Goal: Information Seeking & Learning: Learn about a topic

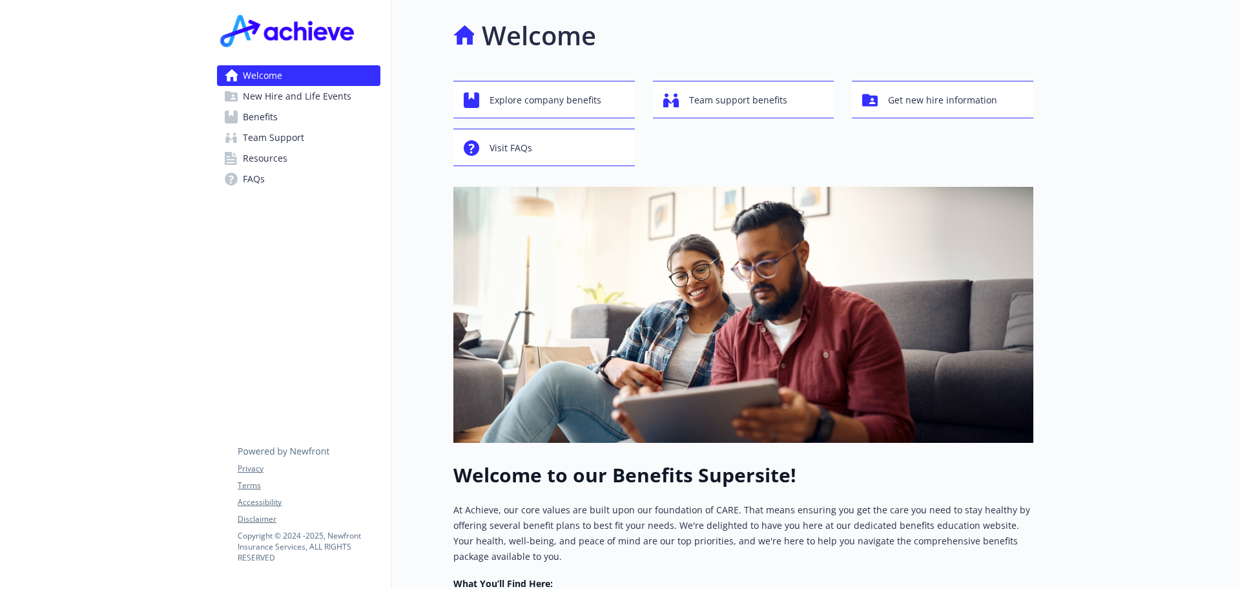
click at [246, 116] on span "Benefits" at bounding box center [260, 117] width 35 height 21
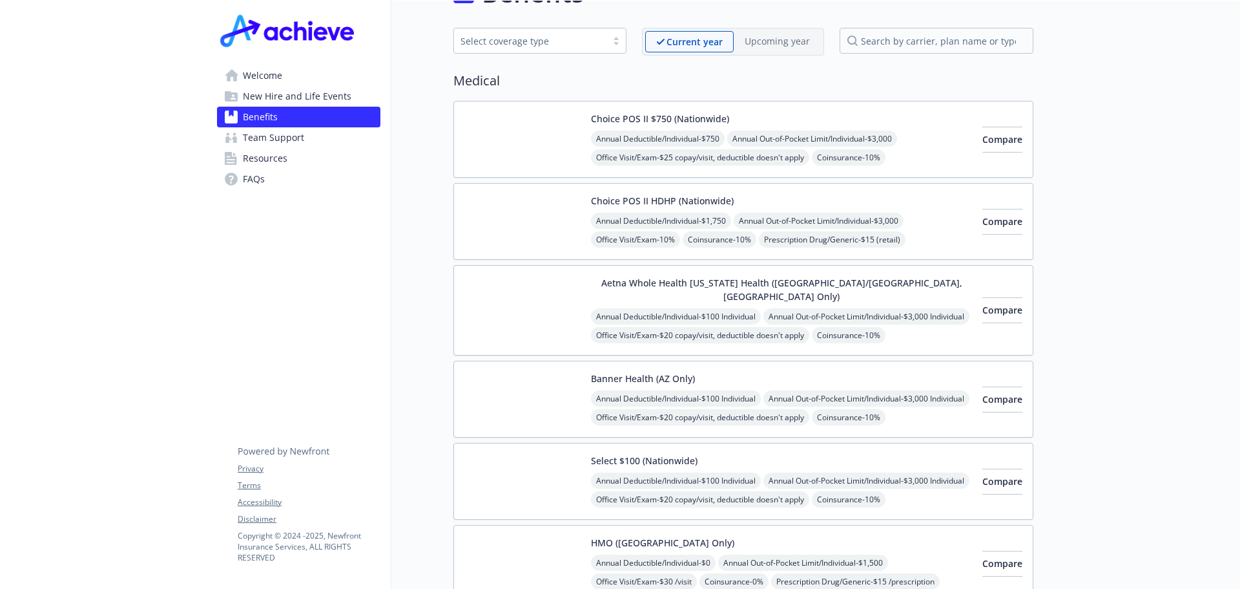
scroll to position [65, 0]
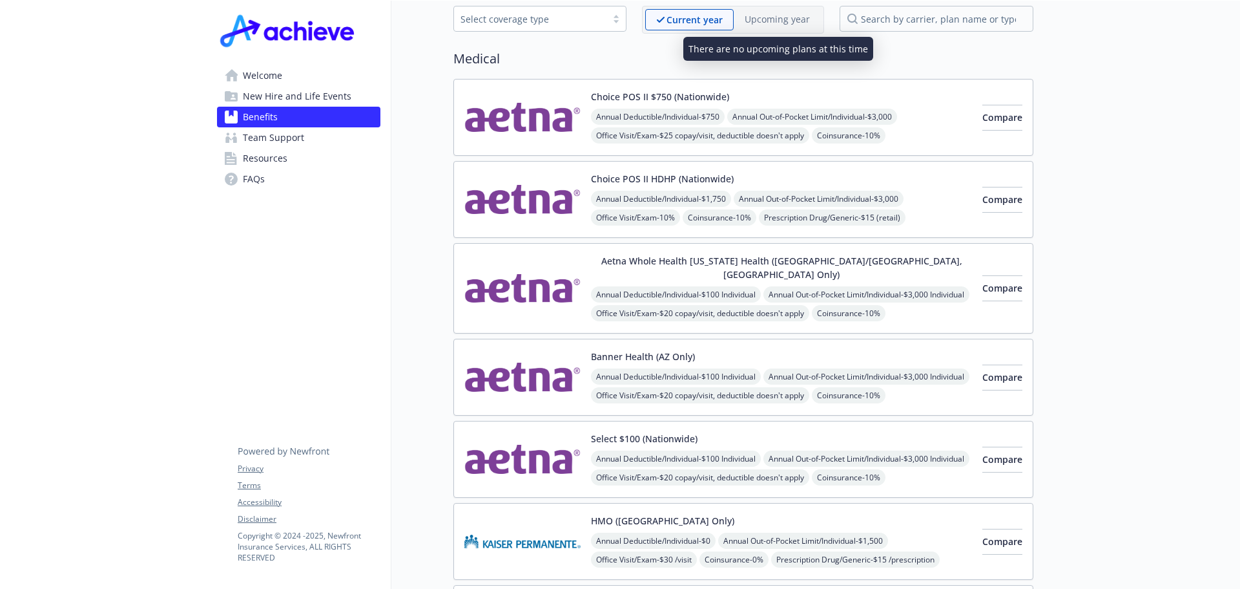
click at [773, 21] on p "Upcoming year" at bounding box center [777, 19] width 65 height 14
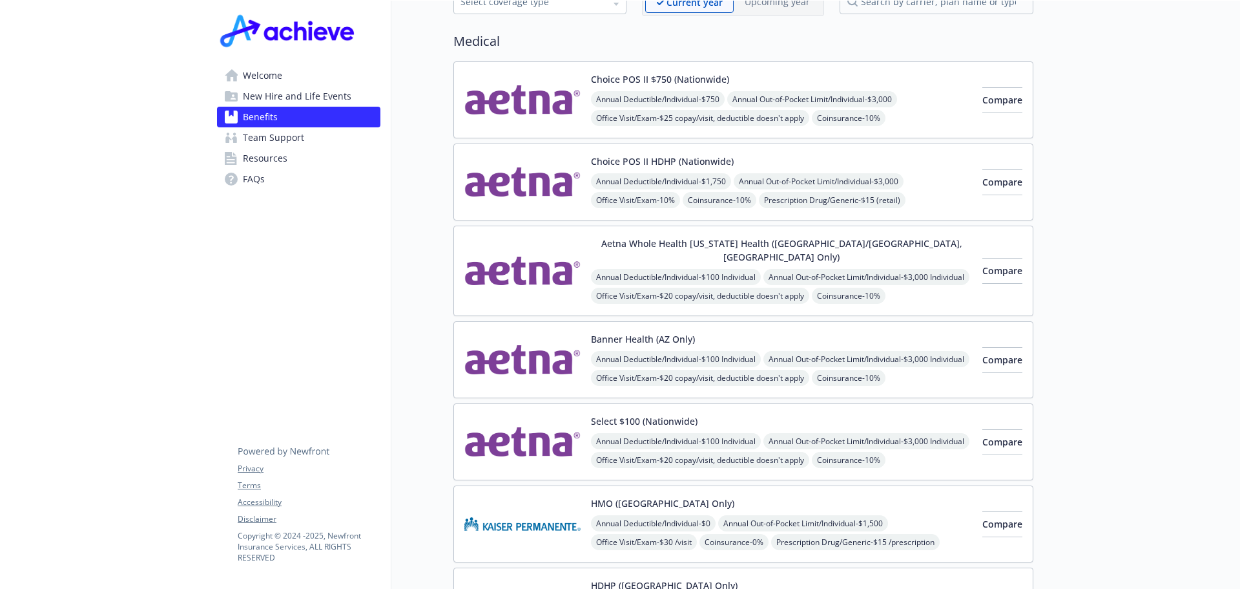
scroll to position [0, 0]
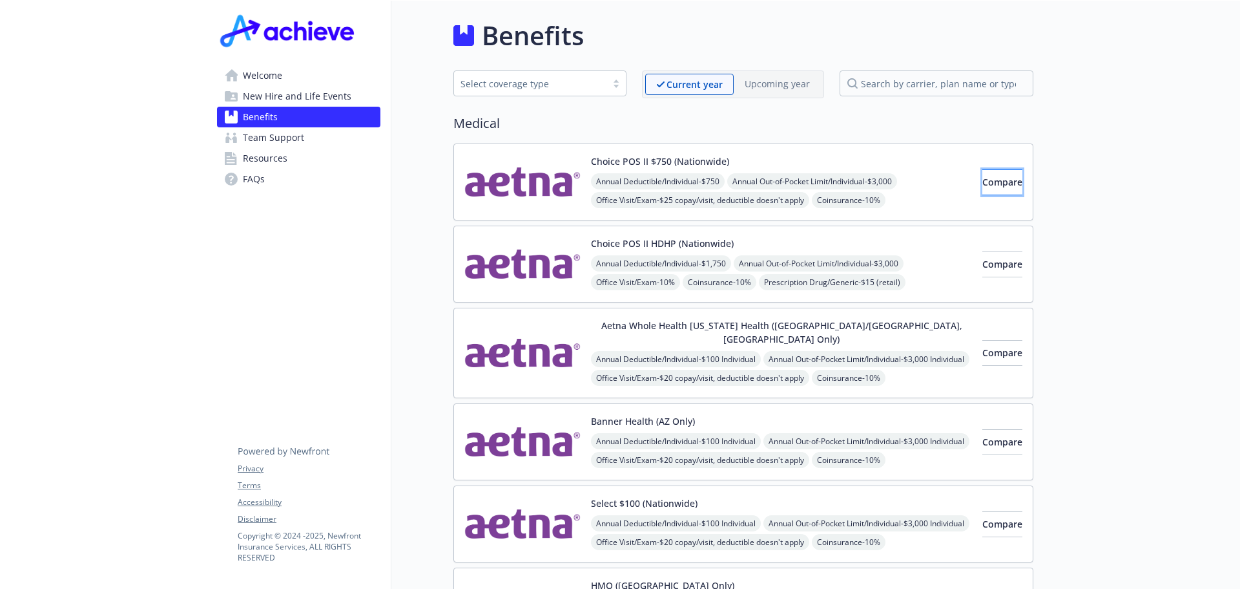
click at [983, 178] on span "Compare" at bounding box center [1003, 182] width 40 height 12
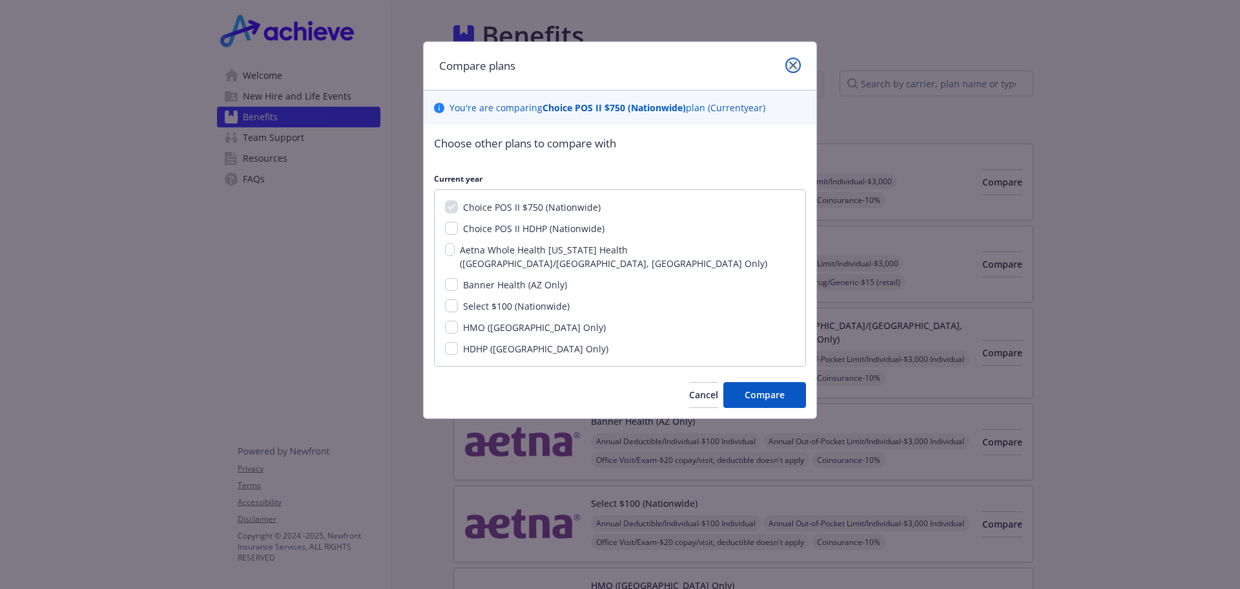
click at [796, 67] on icon "close" at bounding box center [794, 65] width 8 height 8
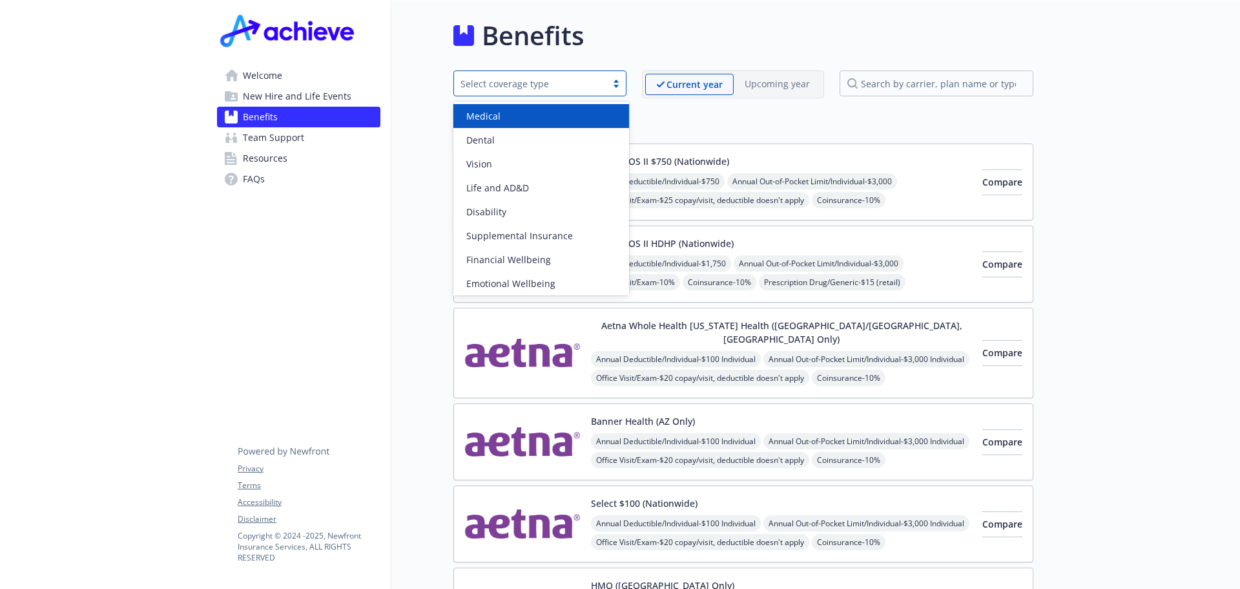
click at [615, 85] on div at bounding box center [616, 83] width 19 height 10
click at [499, 111] on span "Medical" at bounding box center [483, 116] width 34 height 14
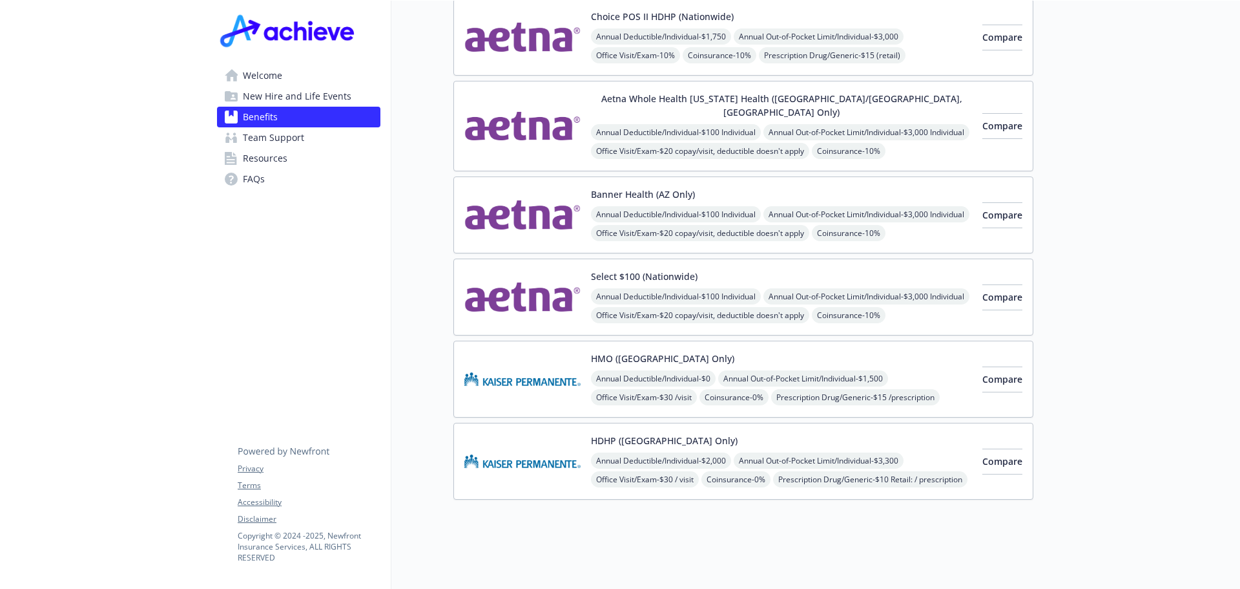
click at [551, 109] on img at bounding box center [523, 126] width 116 height 68
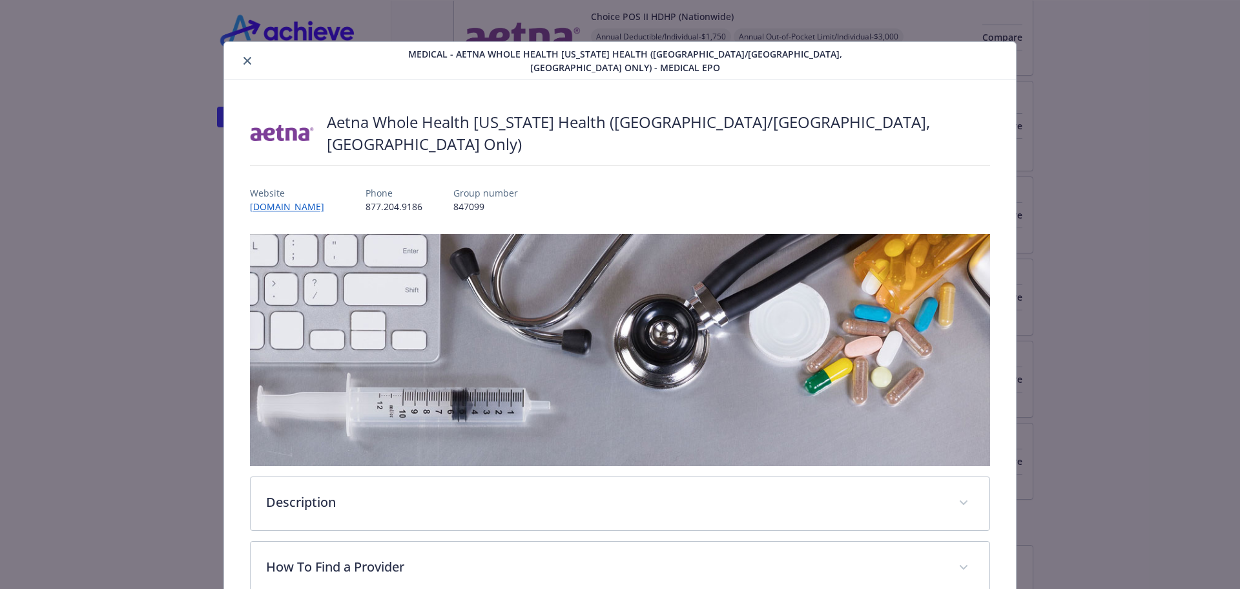
scroll to position [39, 0]
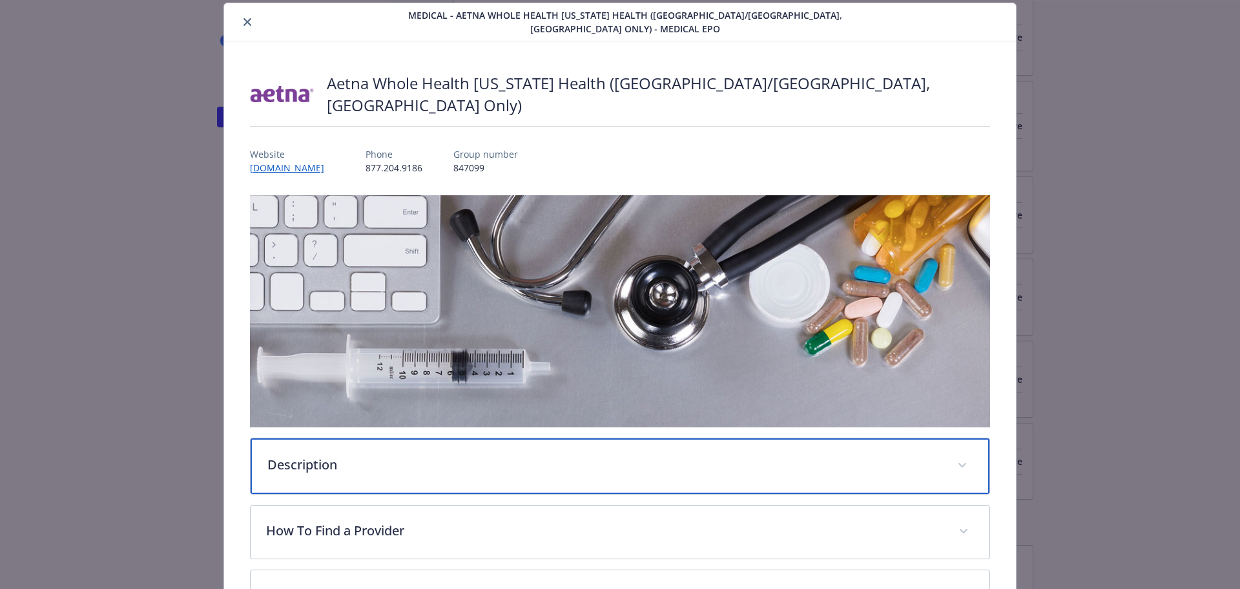
click at [404, 455] on p "Description" at bounding box center [604, 464] width 675 height 19
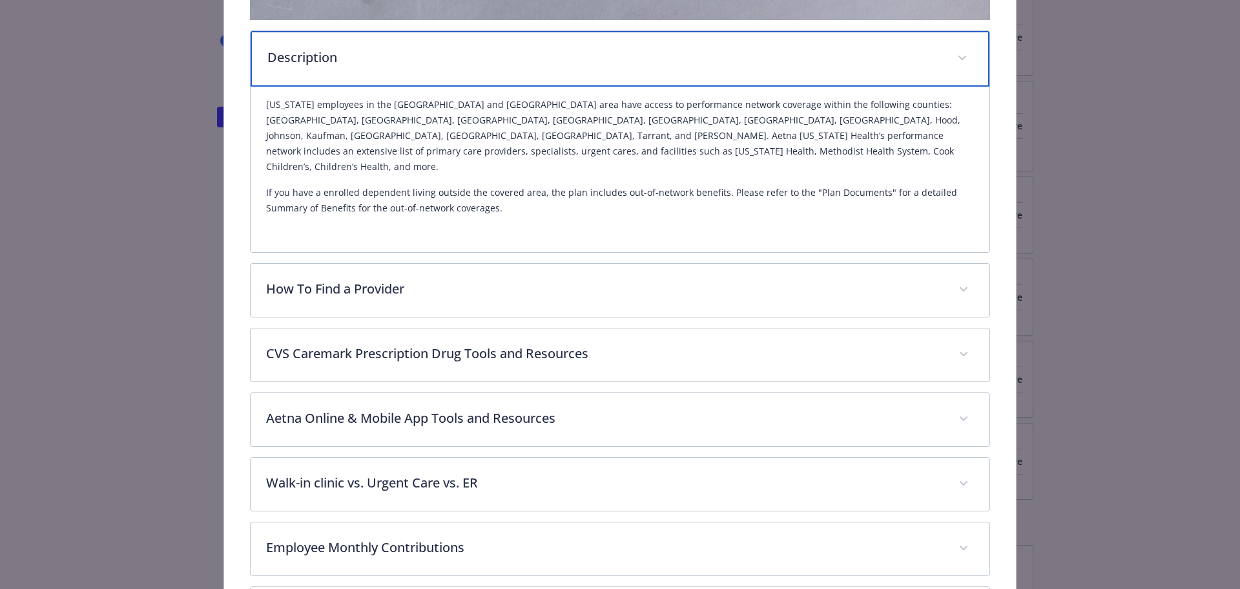
scroll to position [491, 0]
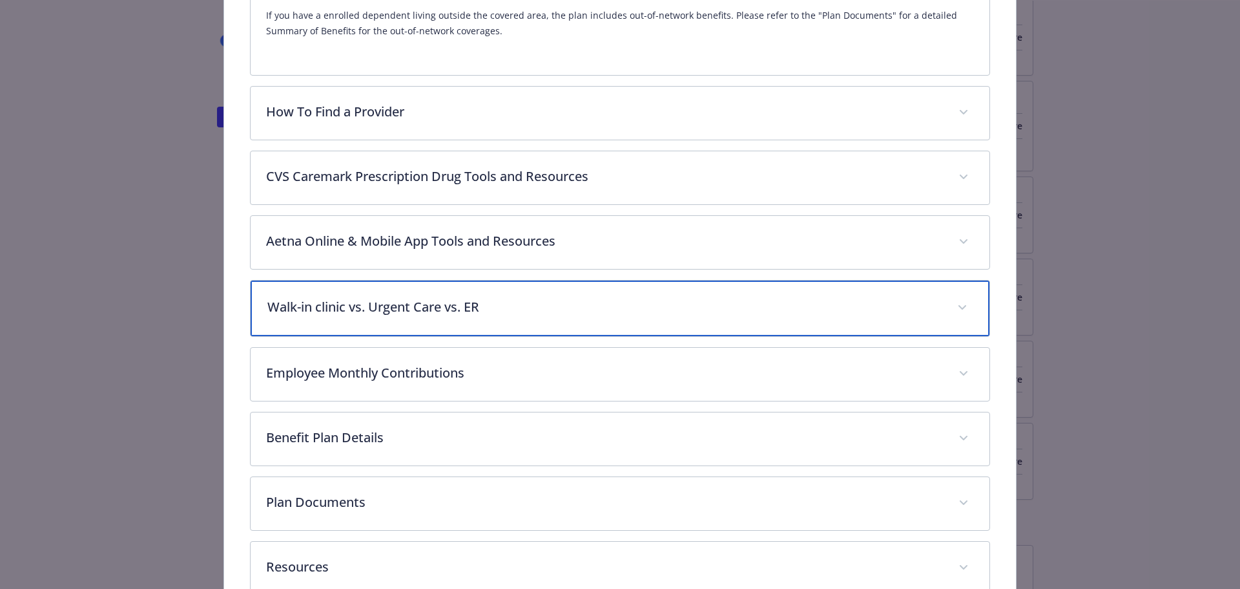
click at [429, 280] on div "Walk-in clinic vs. Urgent Care vs. ER" at bounding box center [621, 308] width 740 height 56
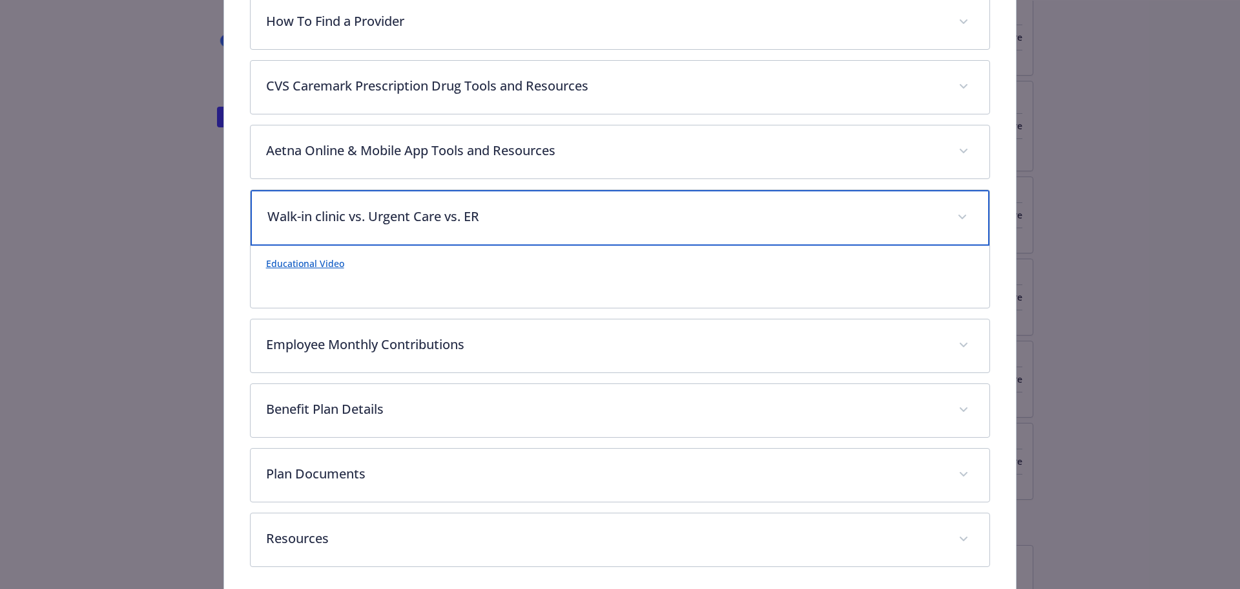
scroll to position [712, 0]
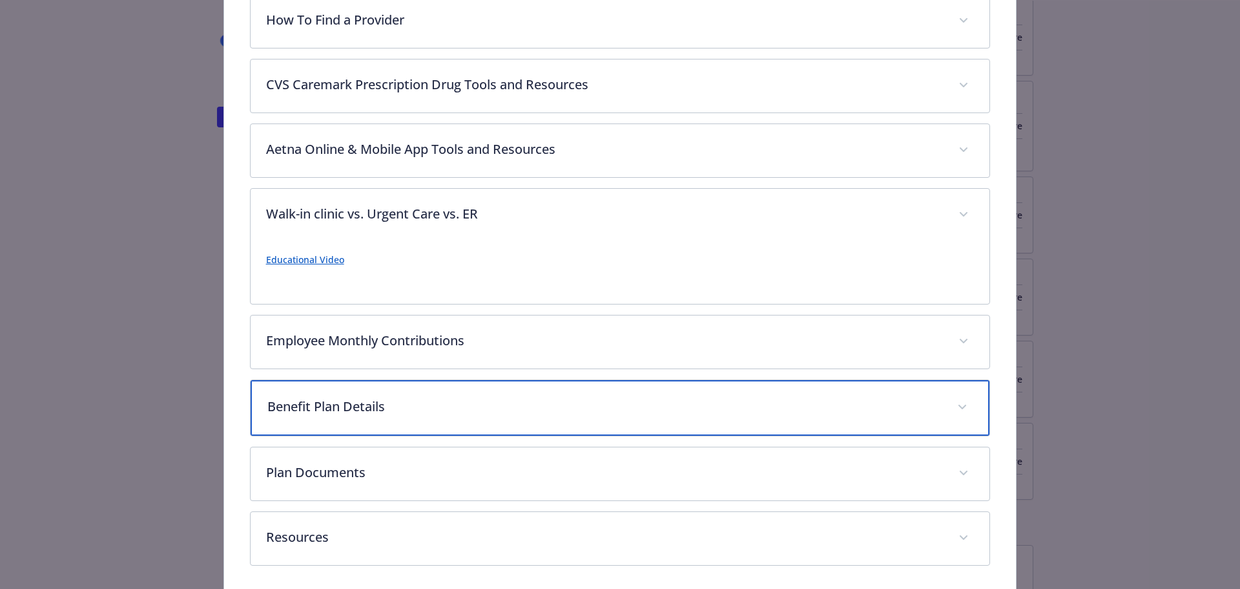
click at [379, 397] on p "Benefit Plan Details" at bounding box center [604, 406] width 675 height 19
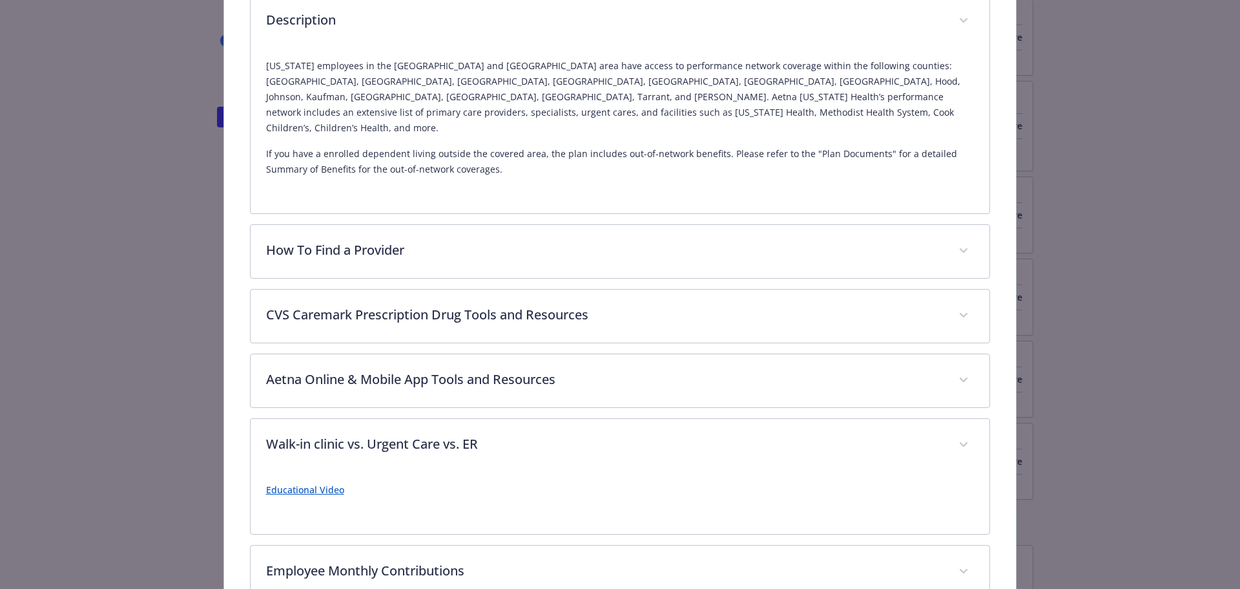
scroll to position [517, 0]
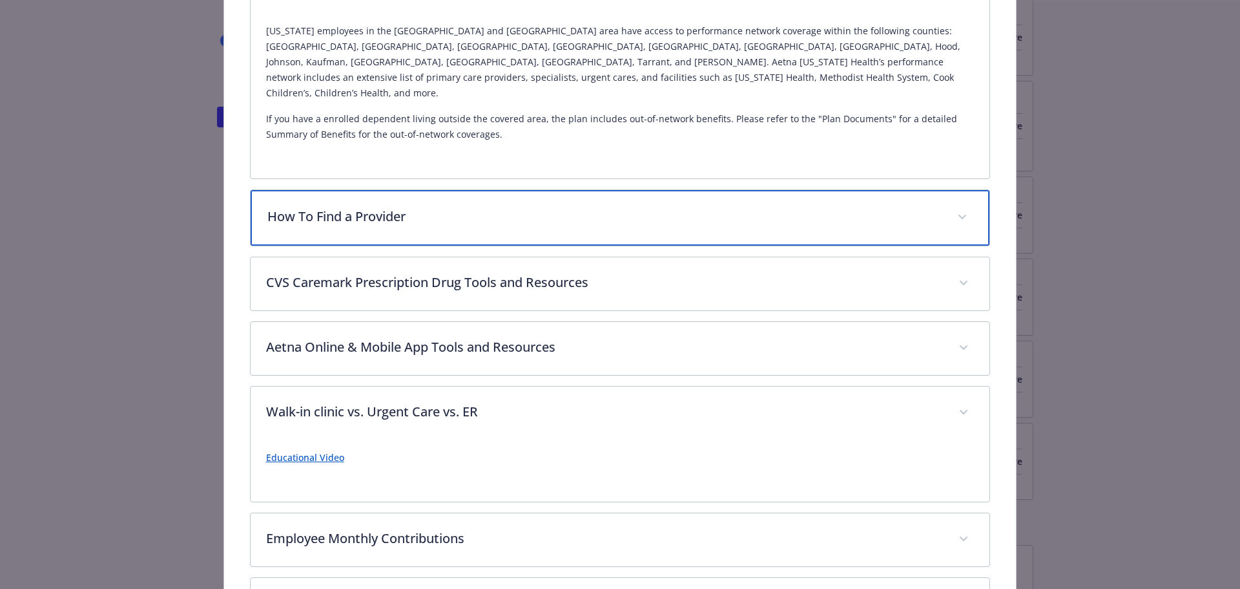
click at [370, 207] on p "How To Find a Provider" at bounding box center [604, 216] width 675 height 19
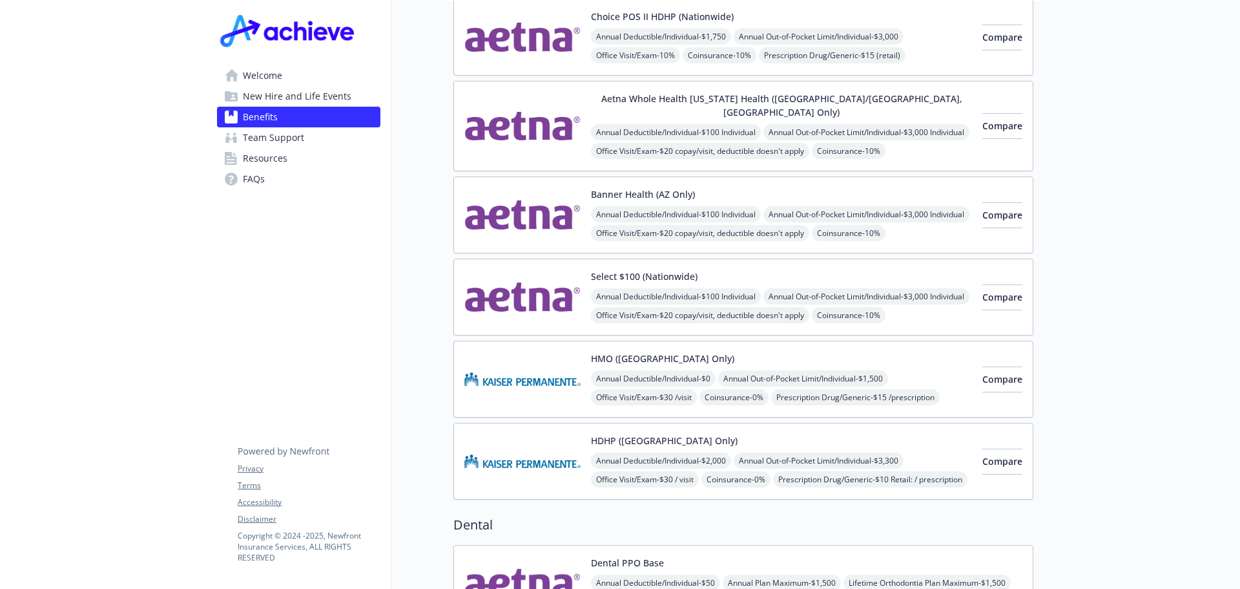
click at [824, 269] on div "Select $100 (Nationwide) Annual Deductible/Individual - $100 Individual Annual …" at bounding box center [781, 296] width 381 height 55
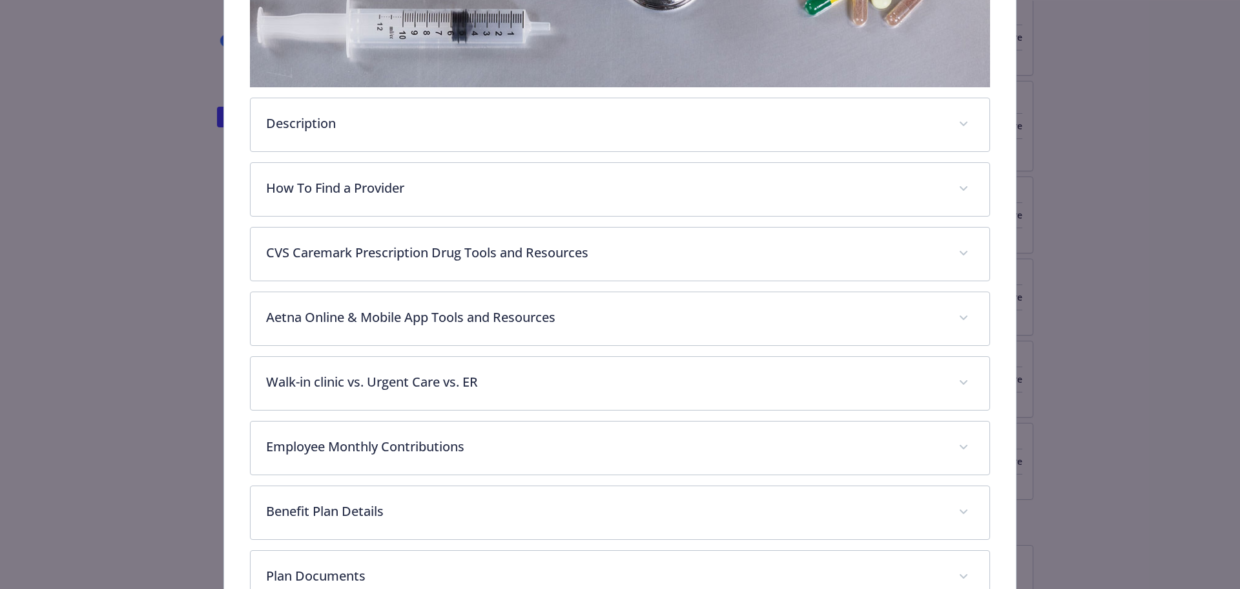
scroll to position [426, 0]
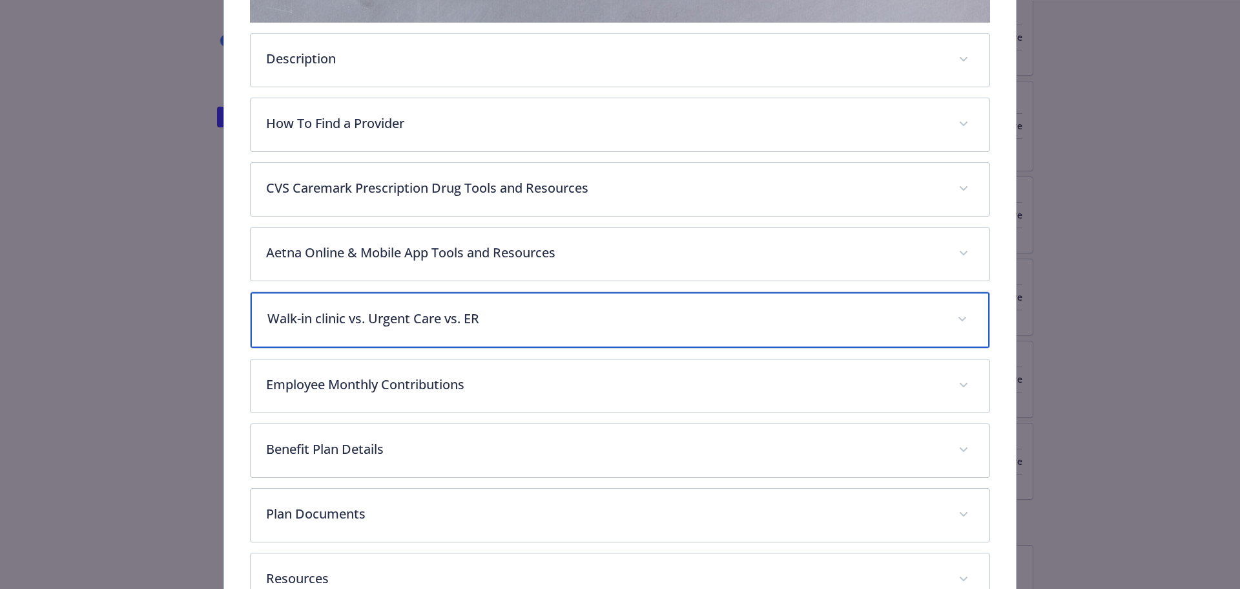
click at [472, 315] on p "Walk-in clinic vs. Urgent Care vs. ER" at bounding box center [604, 318] width 675 height 19
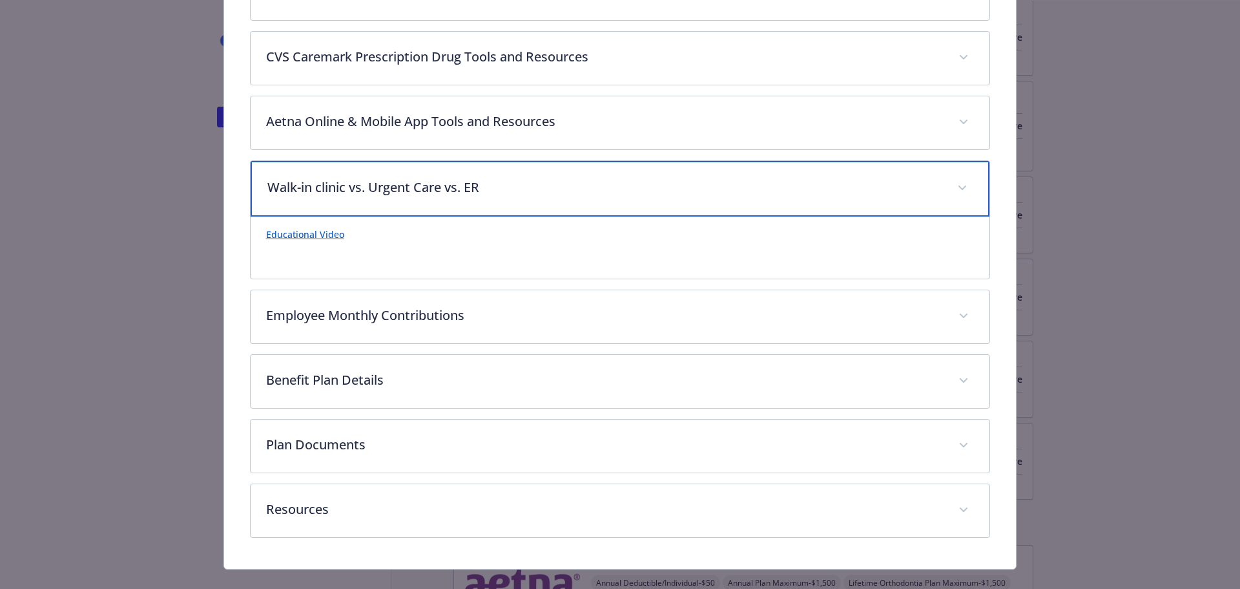
scroll to position [578, 0]
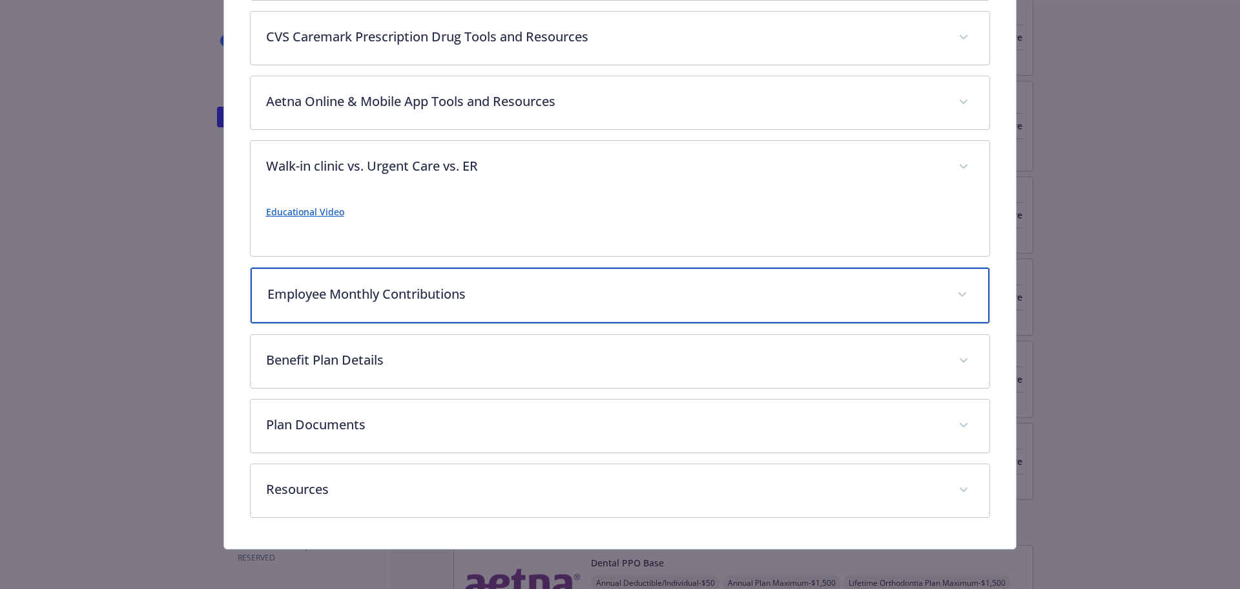
click at [459, 297] on p "Employee Monthly Contributions" at bounding box center [604, 293] width 675 height 19
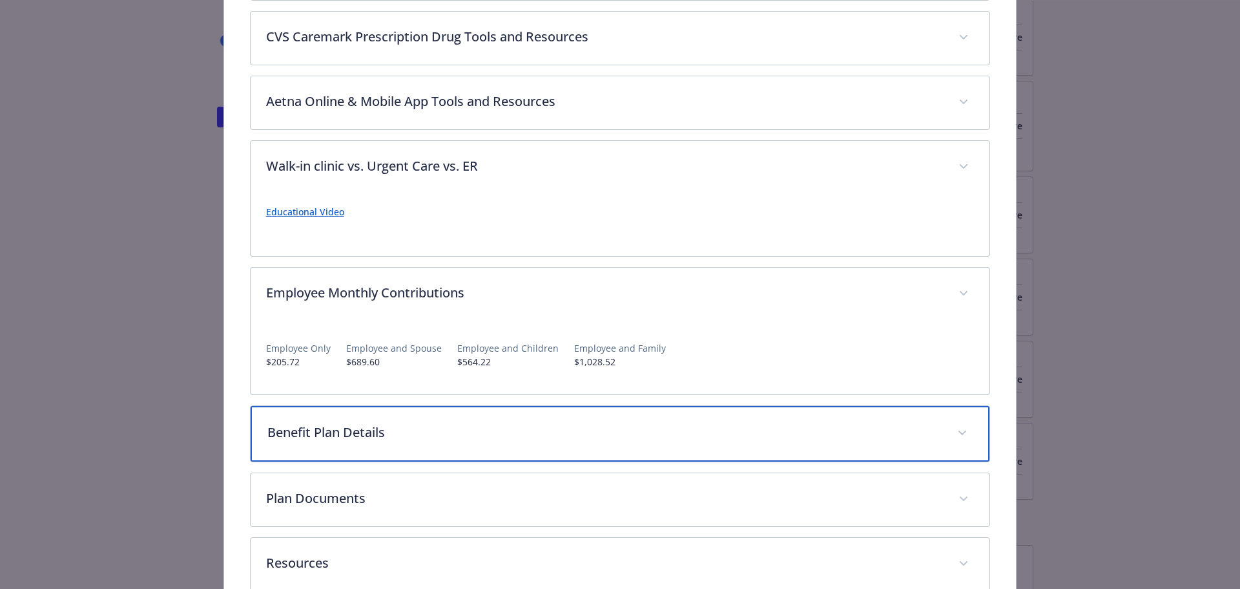
click at [422, 417] on div "Benefit Plan Details" at bounding box center [621, 434] width 740 height 56
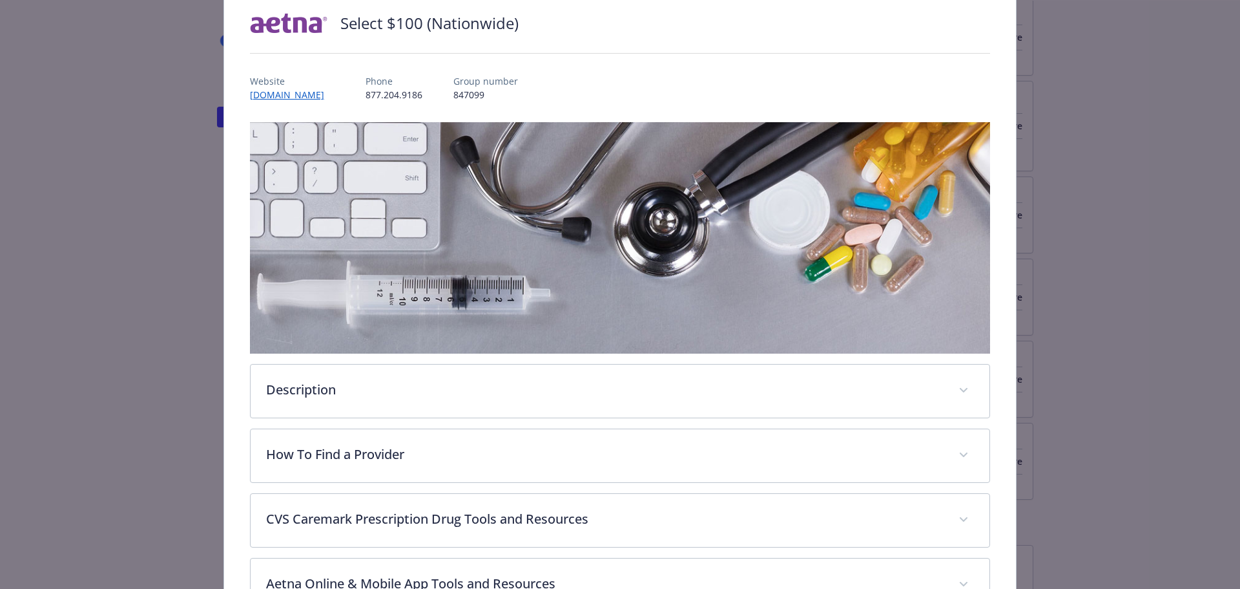
scroll to position [0, 0]
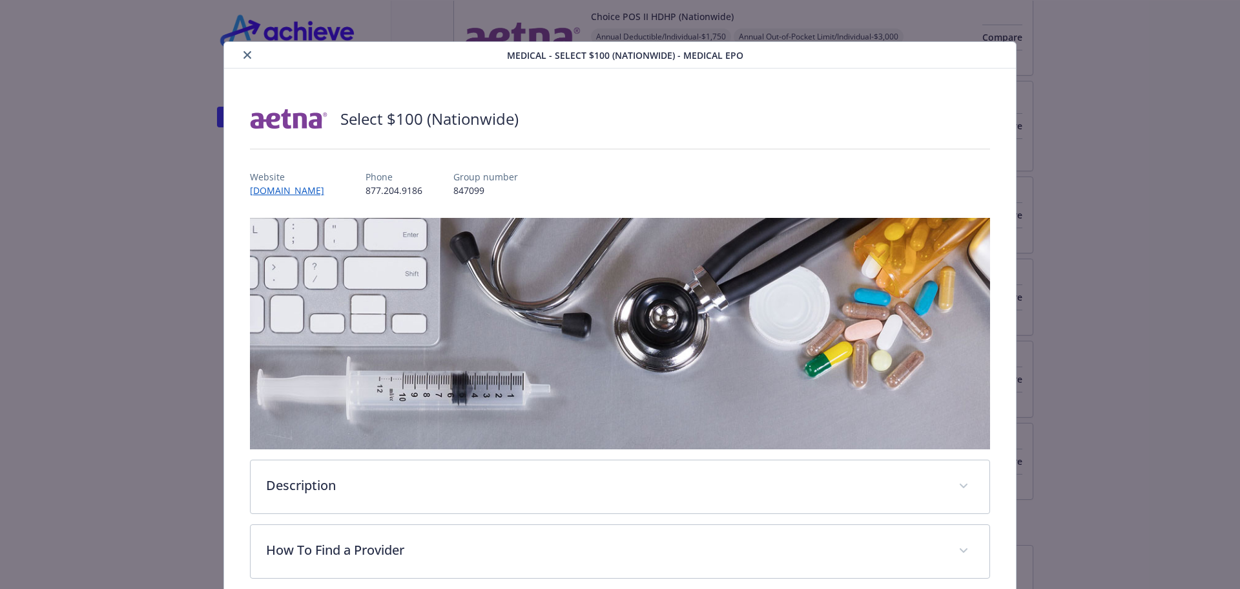
click at [245, 55] on icon "close" at bounding box center [248, 55] width 8 height 8
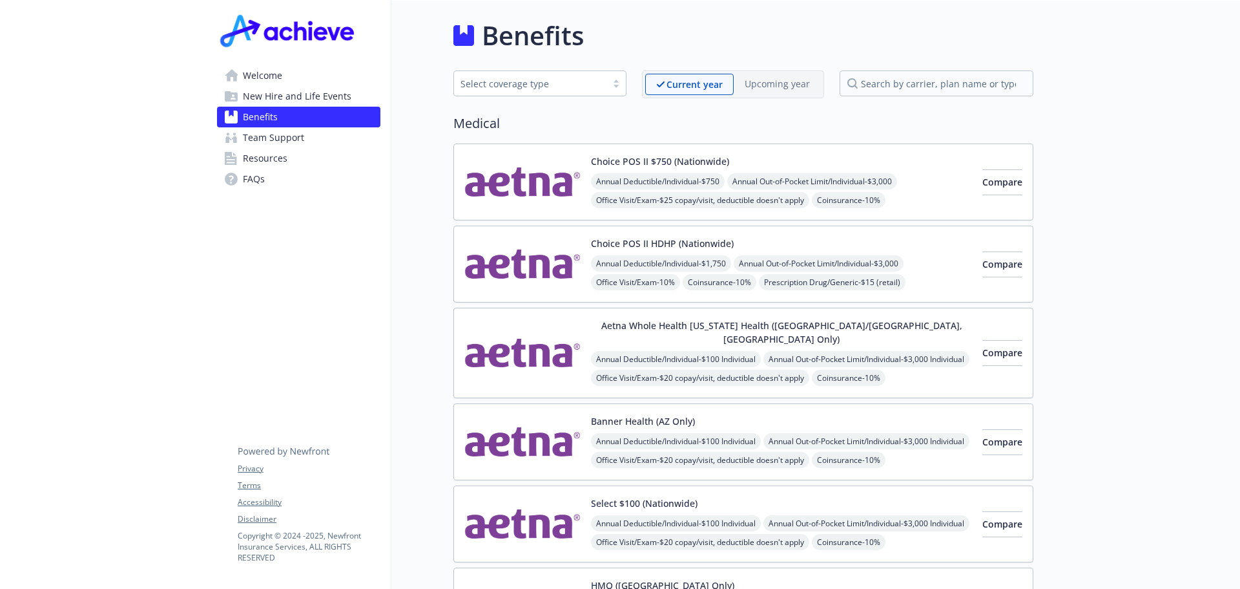
click at [647, 156] on button "Choice POS II $750 (Nationwide)" at bounding box center [660, 161] width 138 height 14
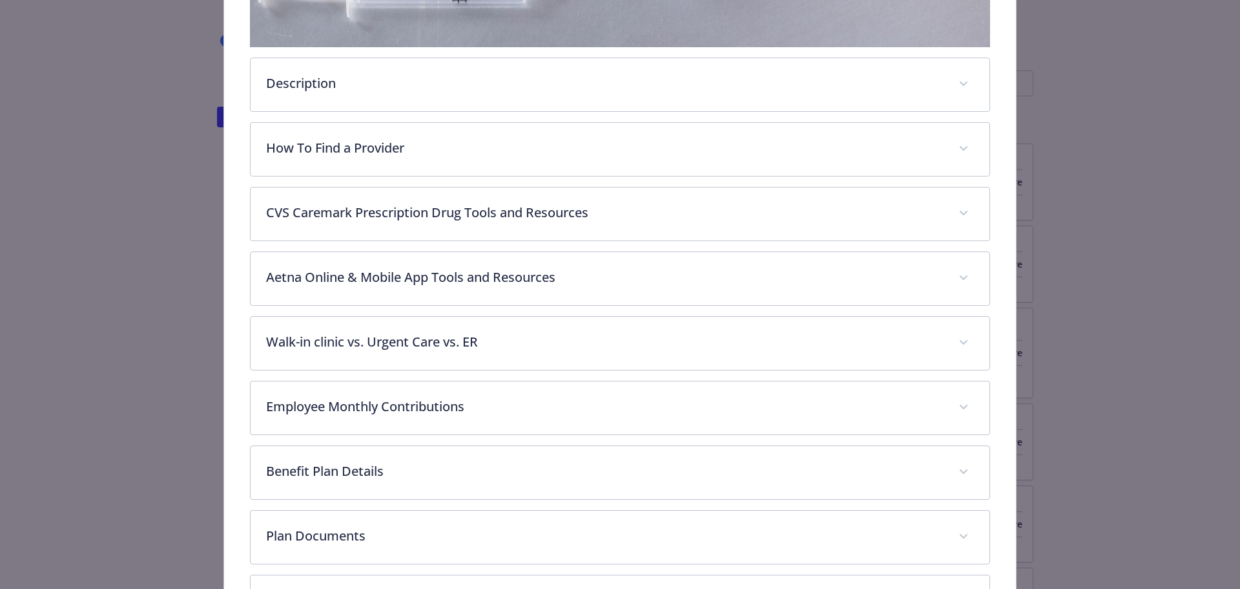
scroll to position [491, 0]
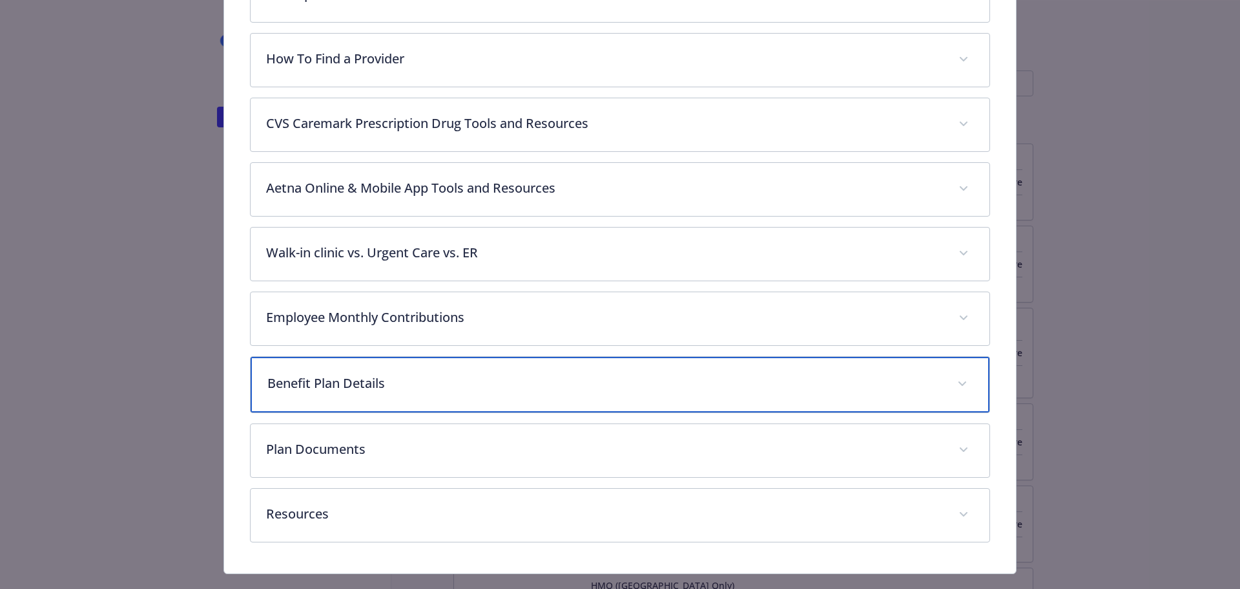
click at [376, 384] on p "Benefit Plan Details" at bounding box center [604, 382] width 675 height 19
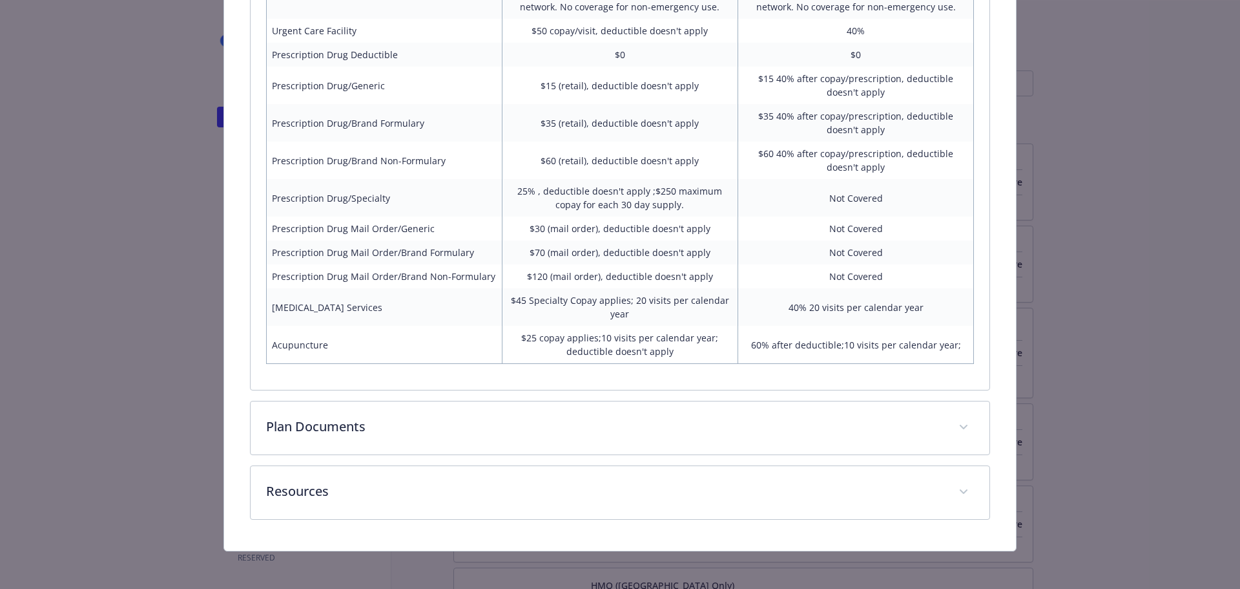
scroll to position [1250, 0]
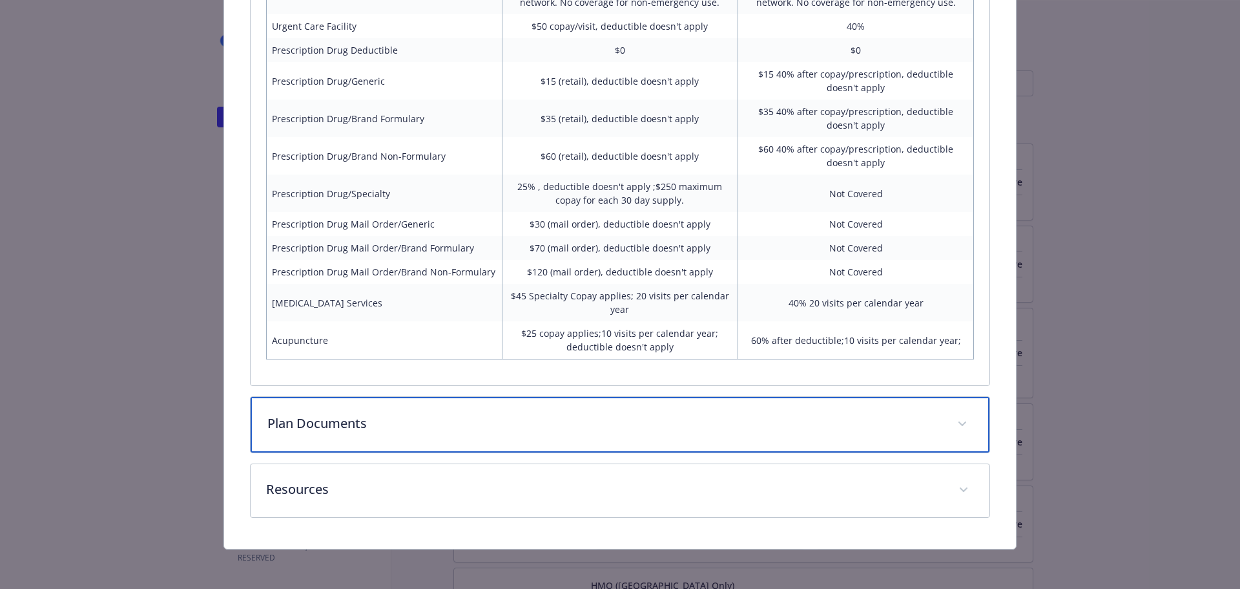
click at [373, 434] on div "Plan Documents" at bounding box center [621, 425] width 740 height 56
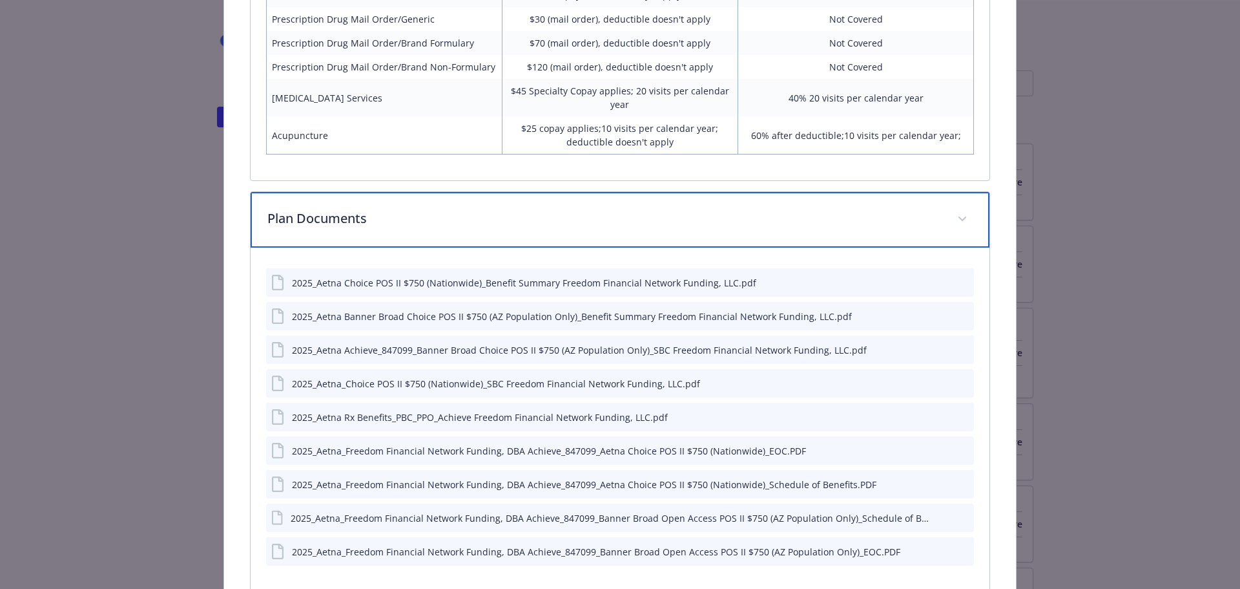
scroll to position [1570, 0]
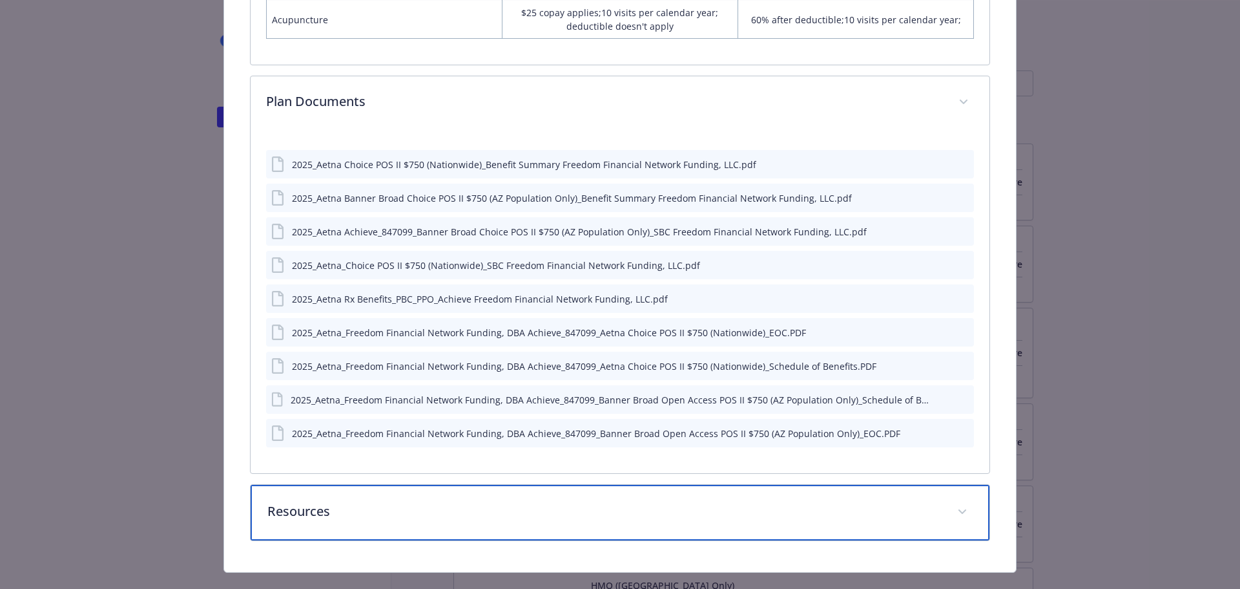
drag, startPoint x: 335, startPoint y: 504, endPoint x: 487, endPoint y: 431, distance: 169.1
click at [334, 504] on p "Resources" at bounding box center [604, 510] width 675 height 19
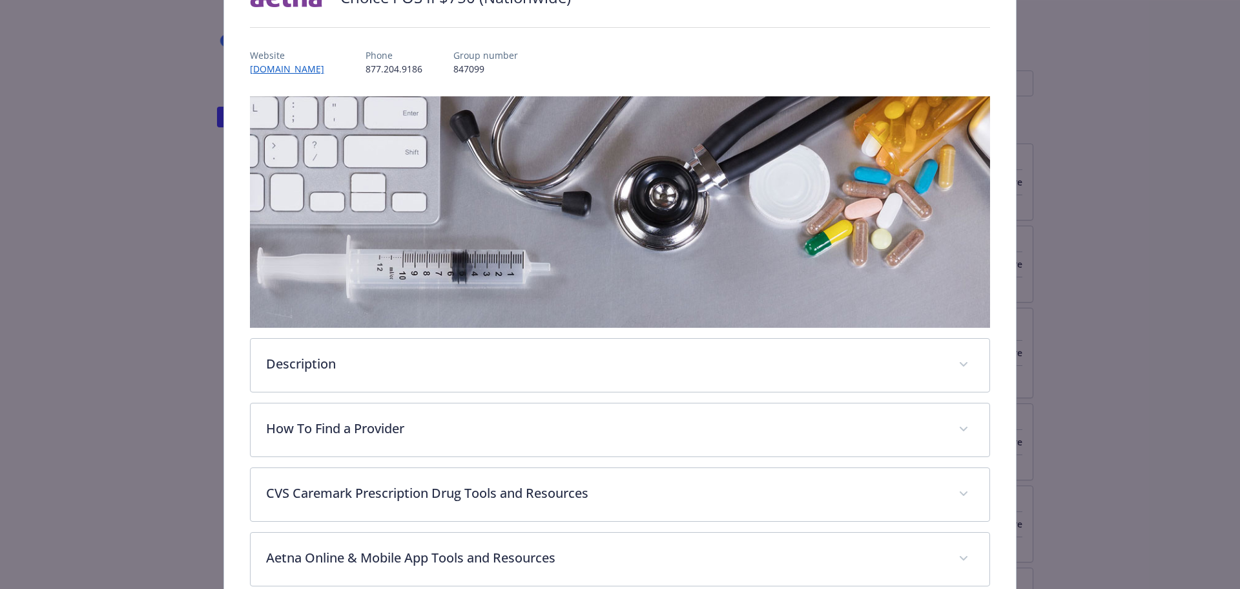
scroll to position [0, 0]
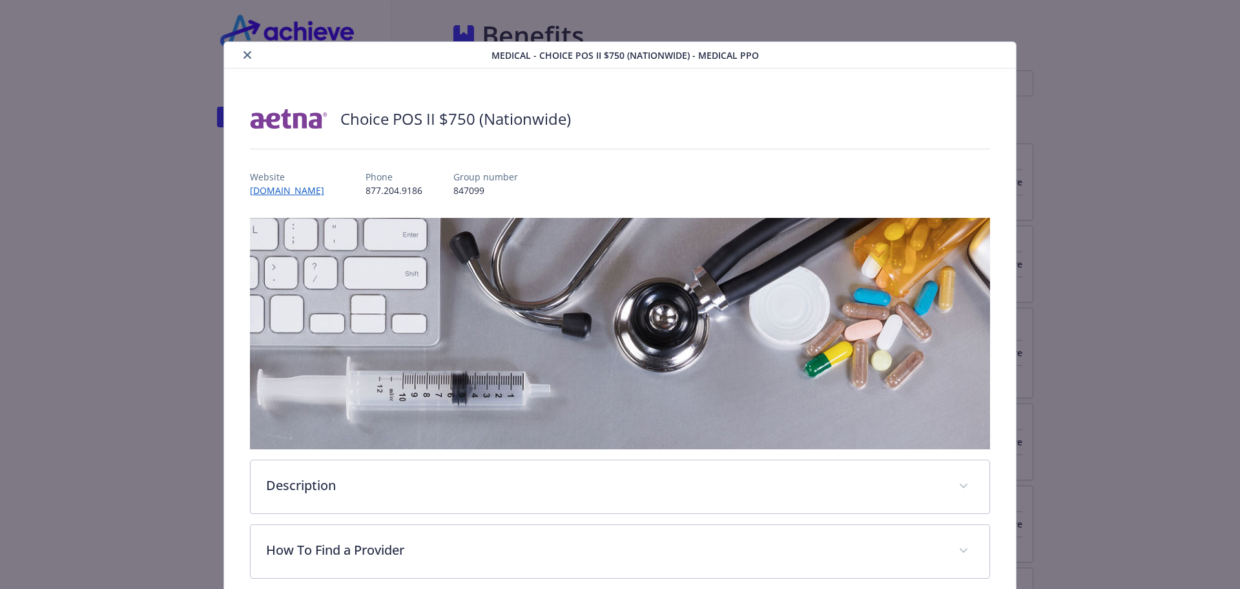
click at [244, 57] on icon "close" at bounding box center [248, 55] width 8 height 8
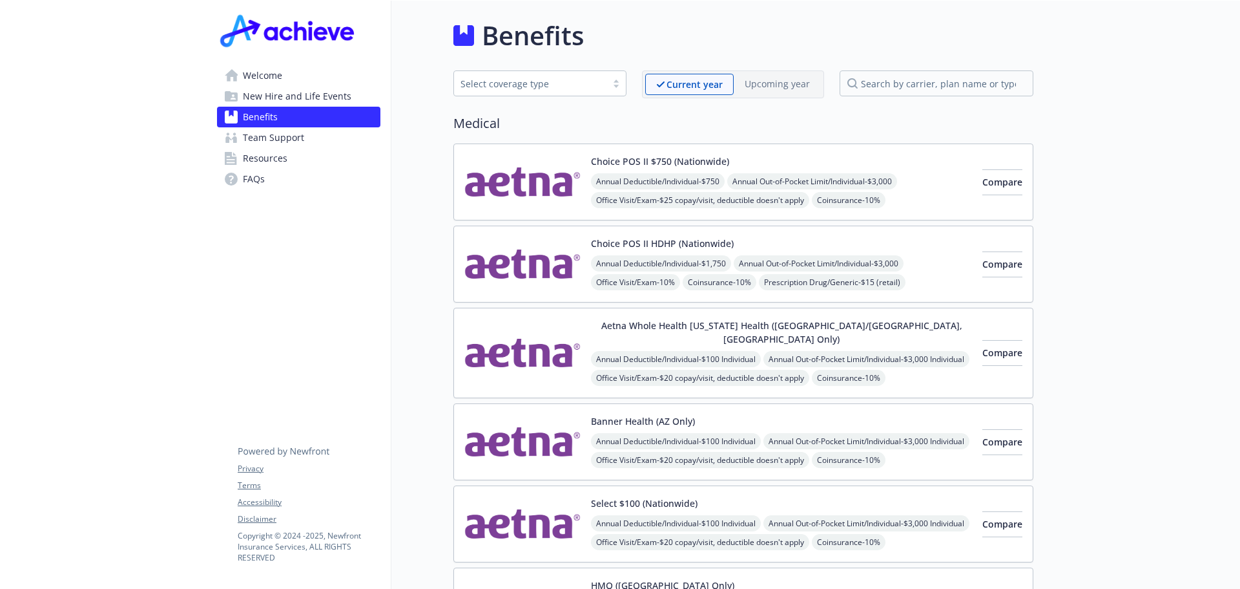
click at [760, 241] on div "Choice POS II HDHP (Nationwide) Annual Deductible/Individual - $1,750 Annual Ou…" at bounding box center [781, 263] width 381 height 55
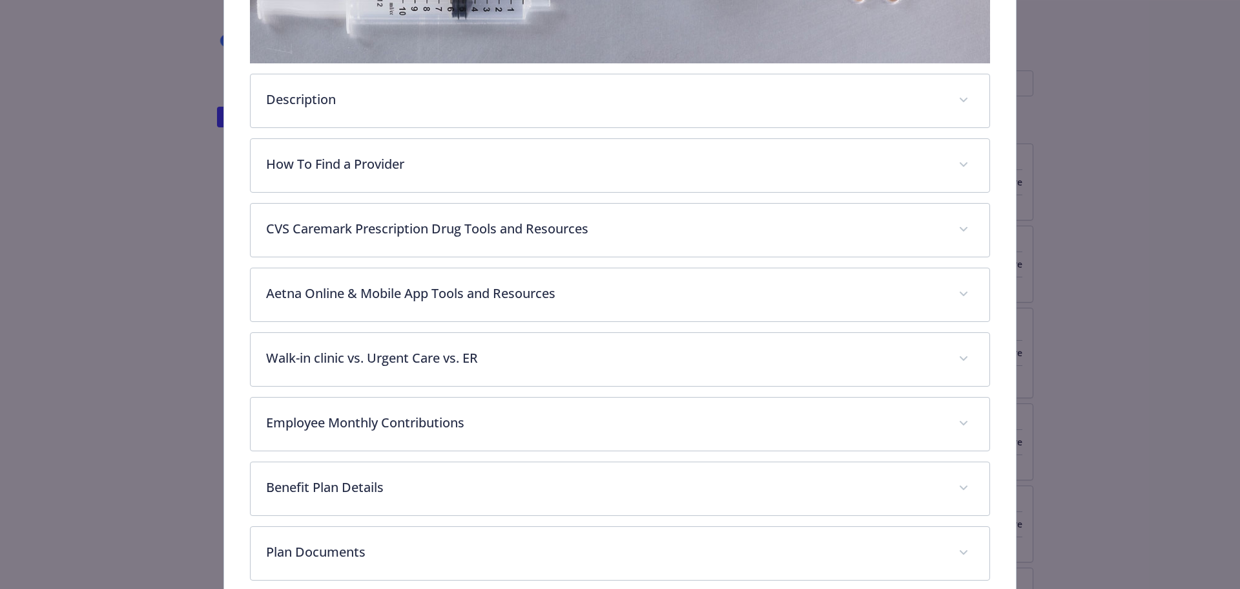
scroll to position [426, 0]
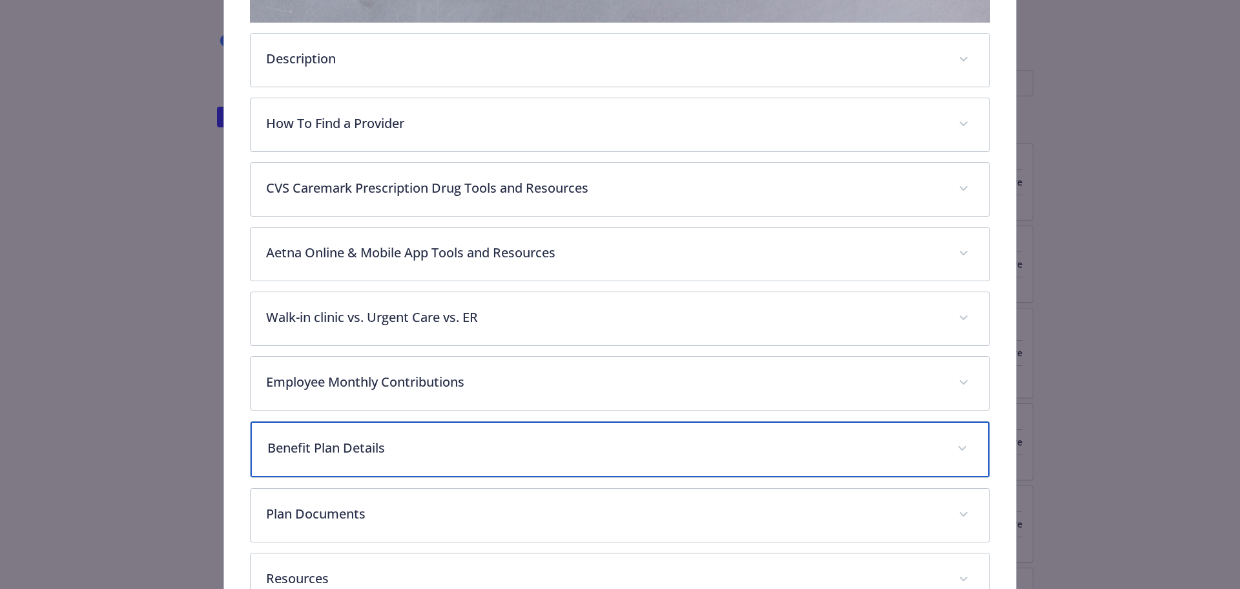
click at [394, 438] on p "Benefit Plan Details" at bounding box center [604, 447] width 675 height 19
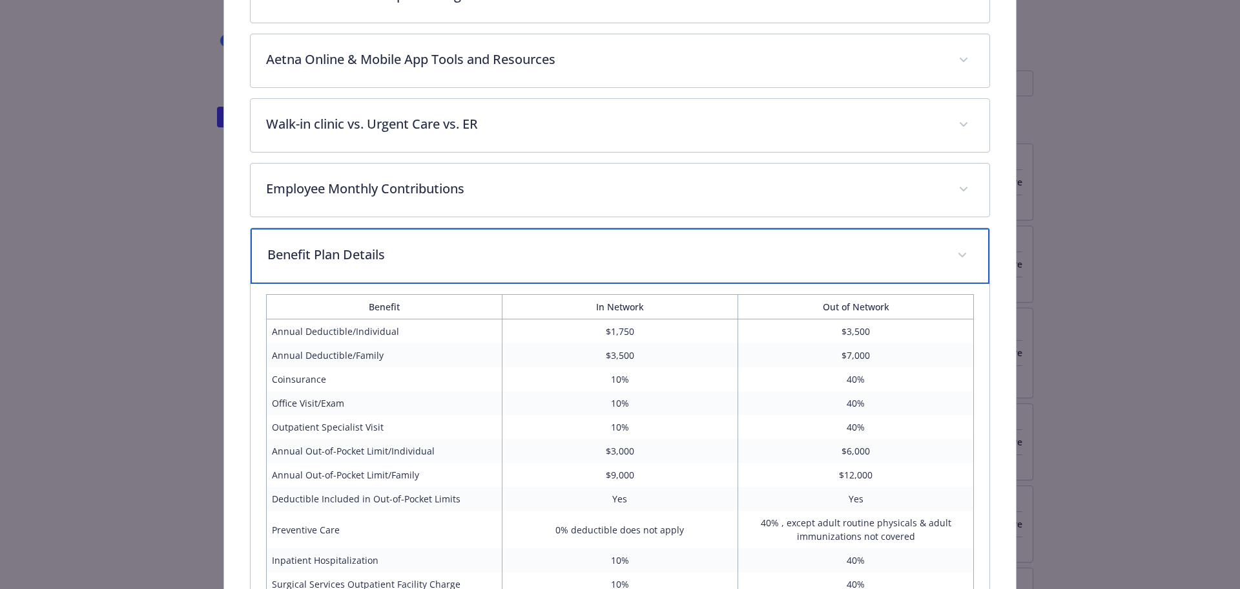
scroll to position [620, 0]
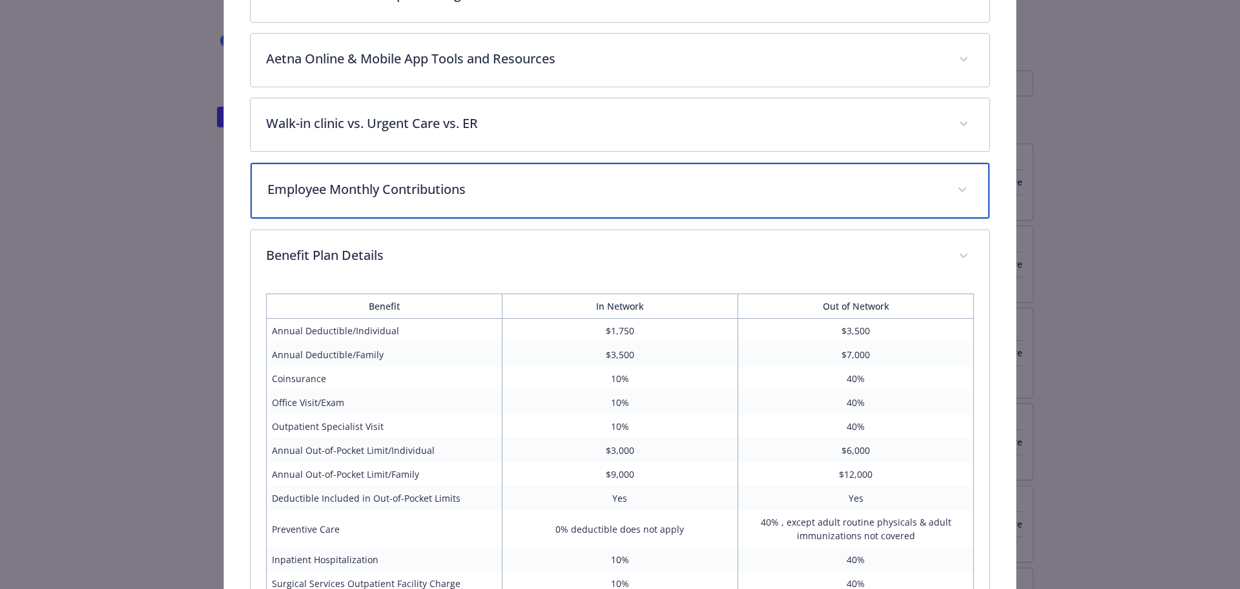
click at [403, 182] on p "Employee Monthly Contributions" at bounding box center [604, 189] width 675 height 19
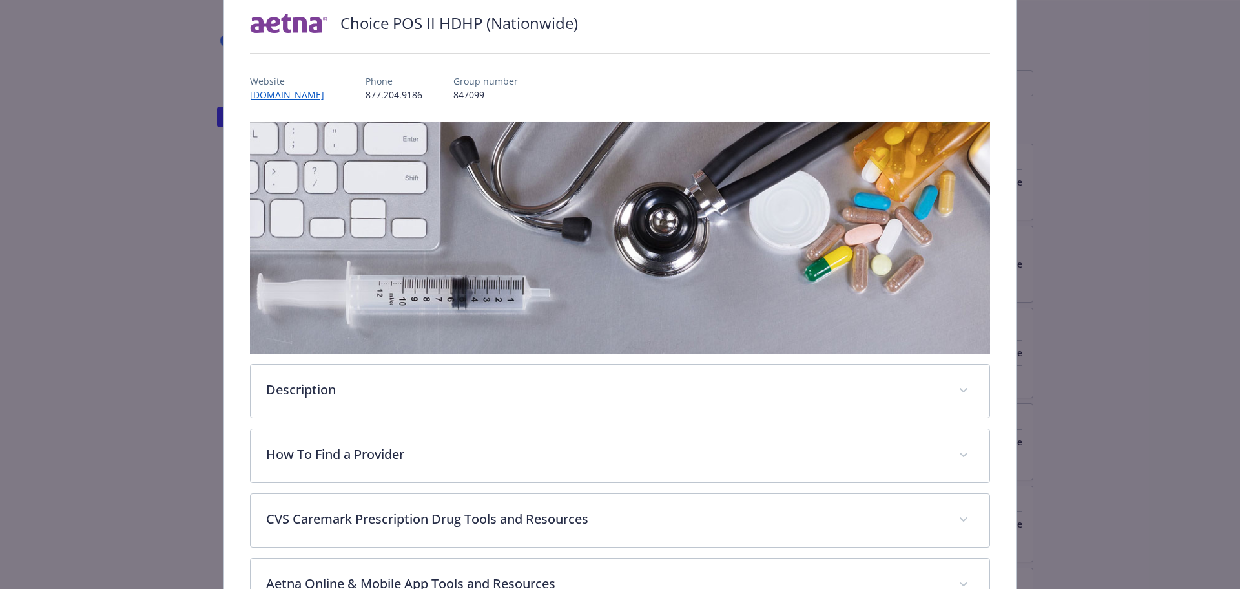
scroll to position [0, 0]
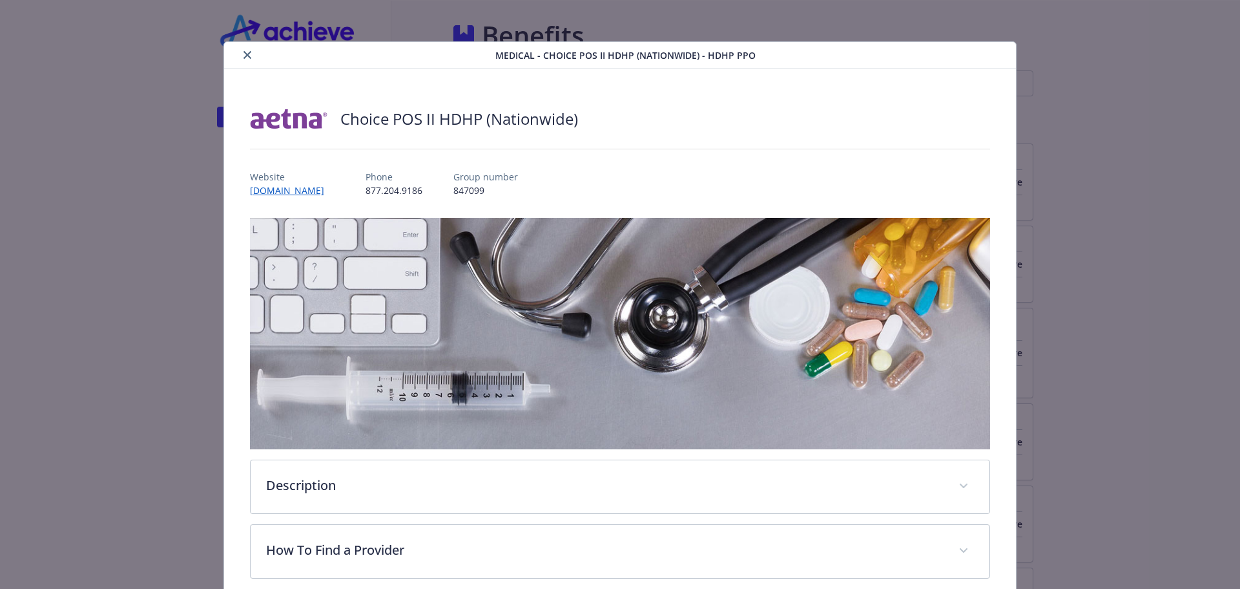
click at [244, 56] on icon "close" at bounding box center [248, 55] width 8 height 8
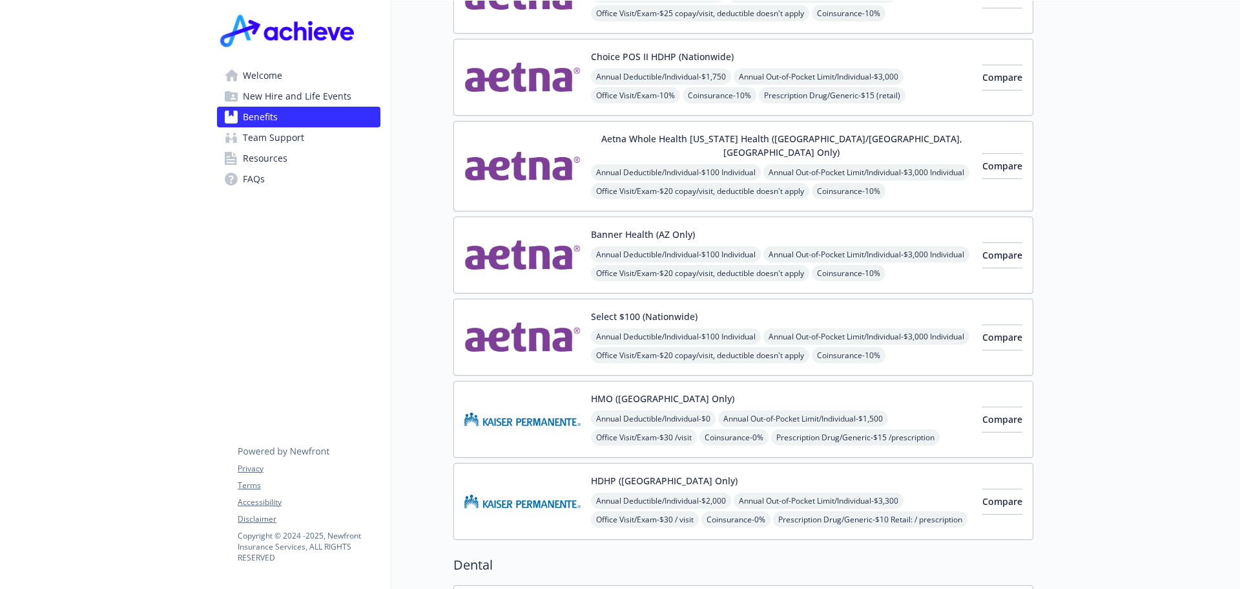
scroll to position [194, 0]
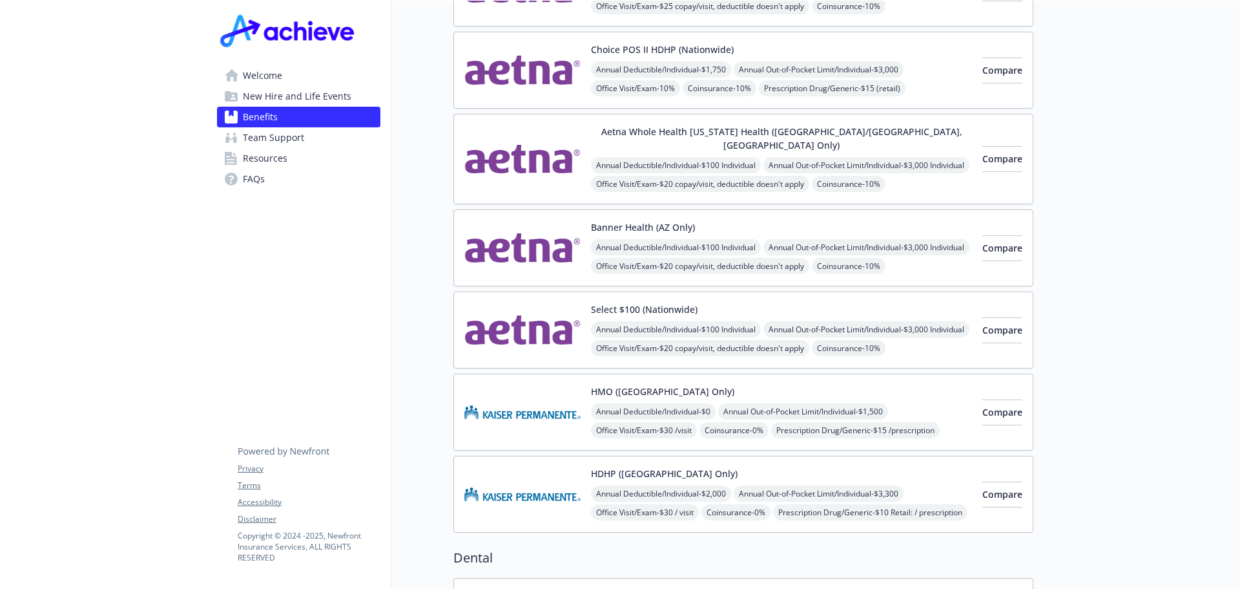
click at [752, 291] on div "Select $100 (Nationwide) Annual Deductible/Individual - $100 Individual Annual …" at bounding box center [744, 329] width 580 height 77
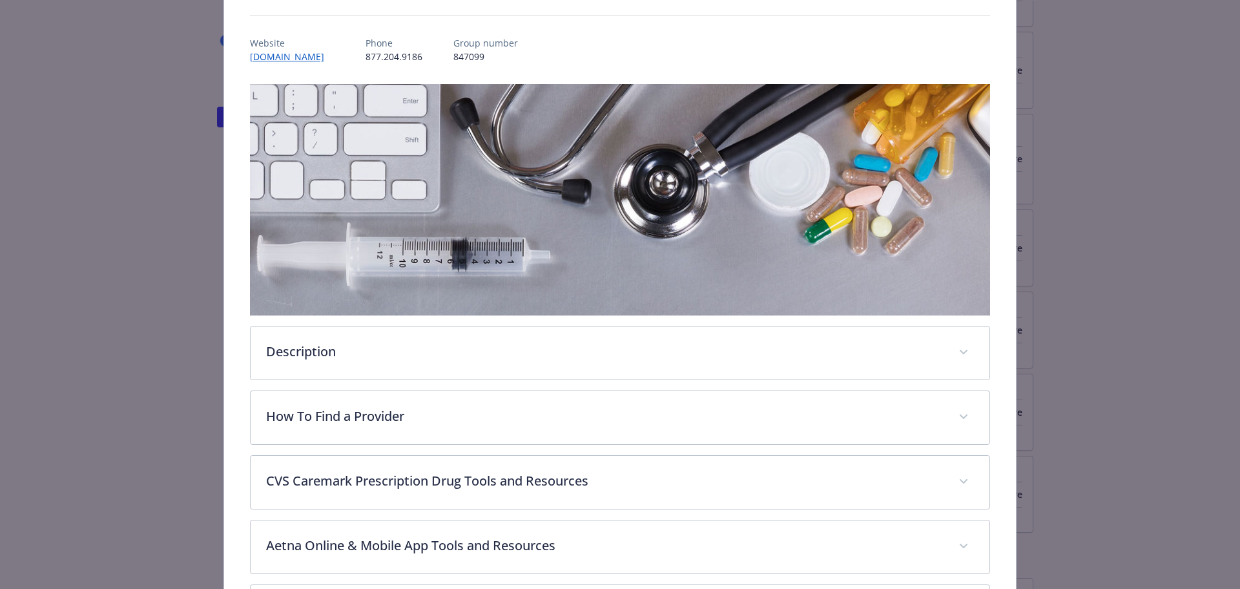
scroll to position [426, 0]
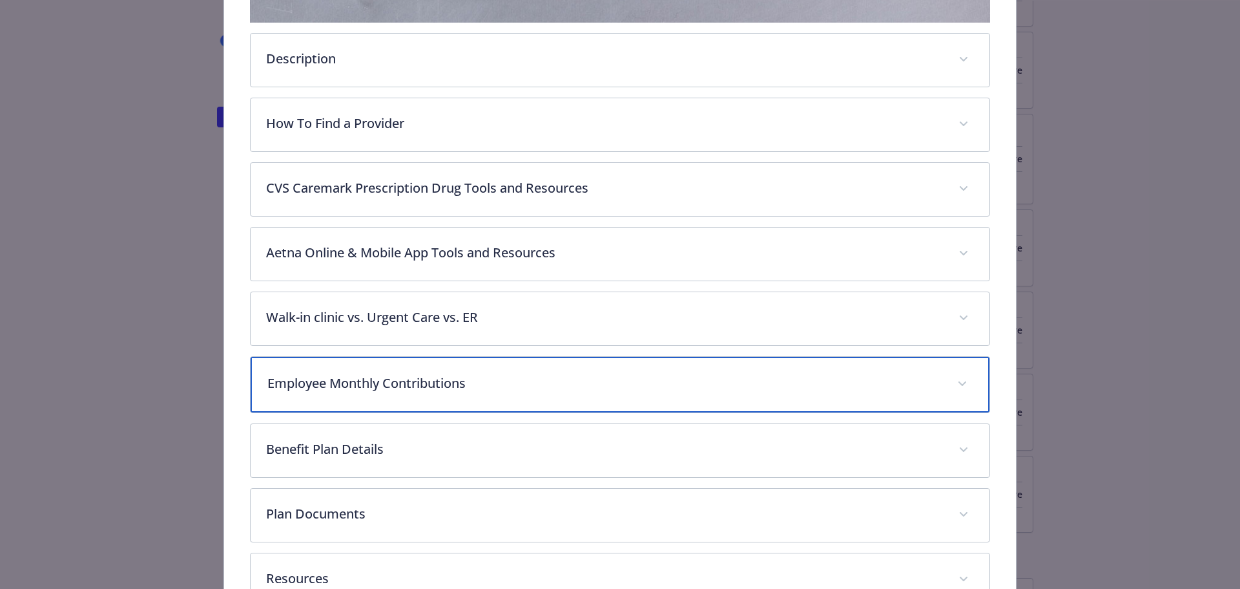
click at [343, 383] on p "Employee Monthly Contributions" at bounding box center [604, 382] width 675 height 19
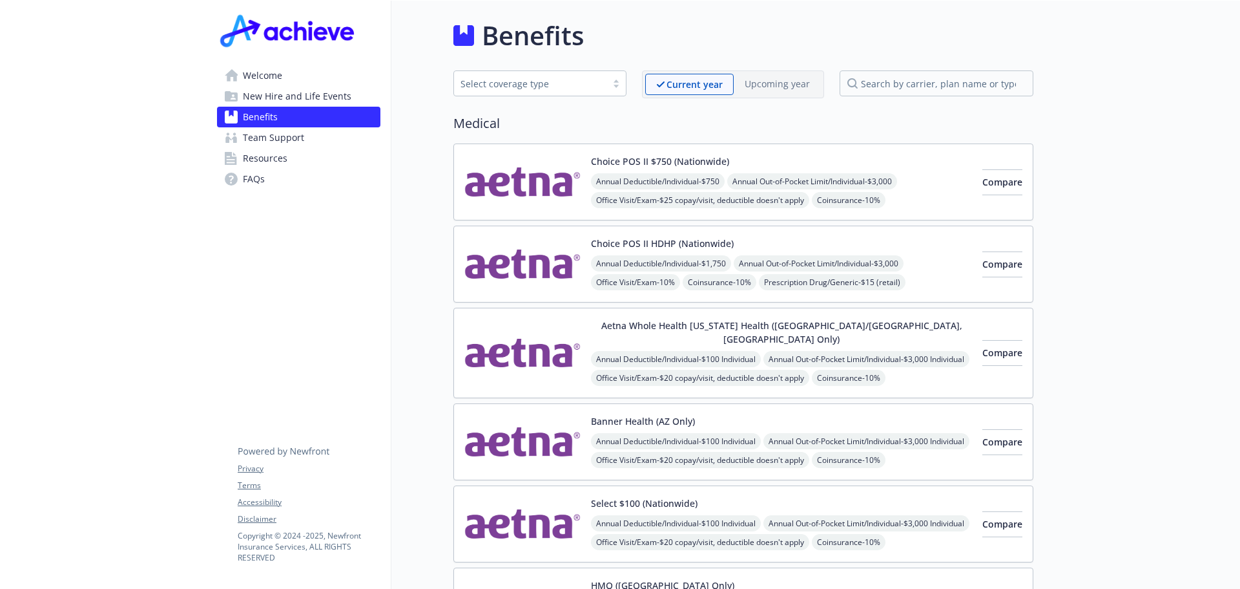
click at [762, 233] on div "Choice POS II HDHP (Nationwide) Annual Deductible/Individual - $1,750 Annual Ou…" at bounding box center [744, 263] width 580 height 77
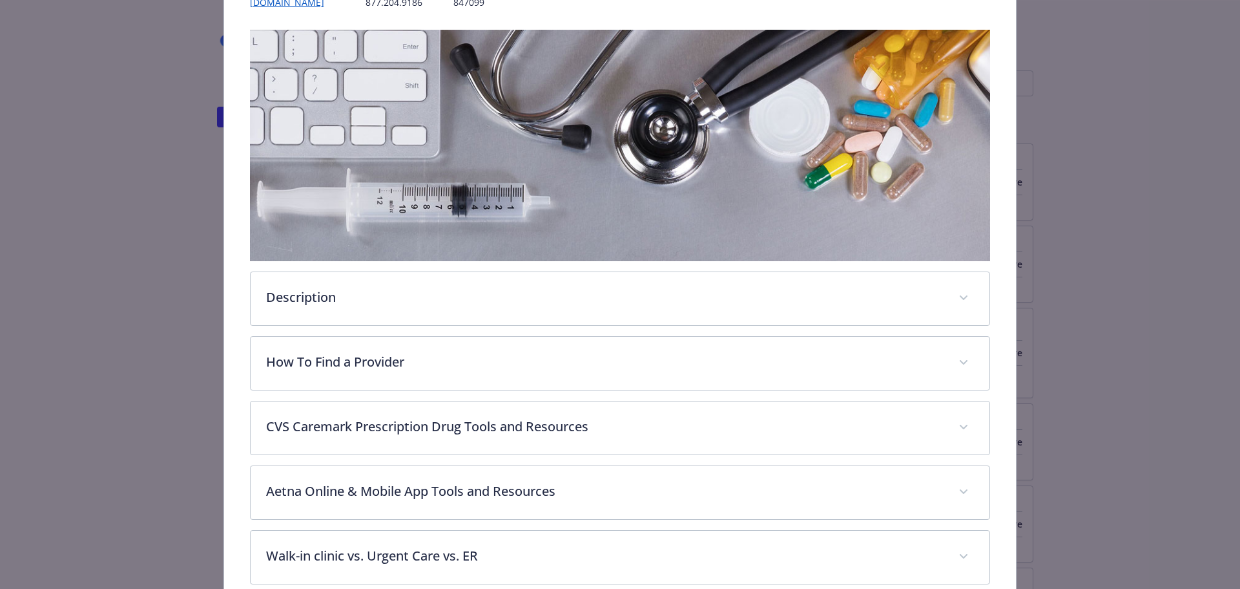
scroll to position [362, 0]
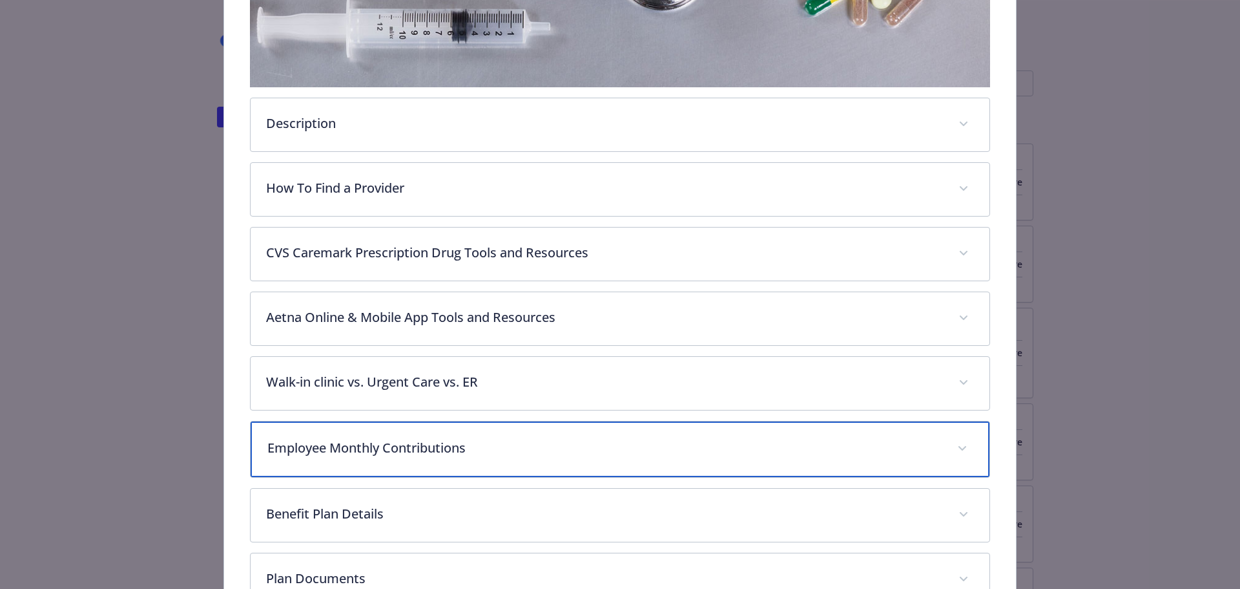
click at [362, 457] on div "Employee Monthly Contributions" at bounding box center [621, 449] width 740 height 56
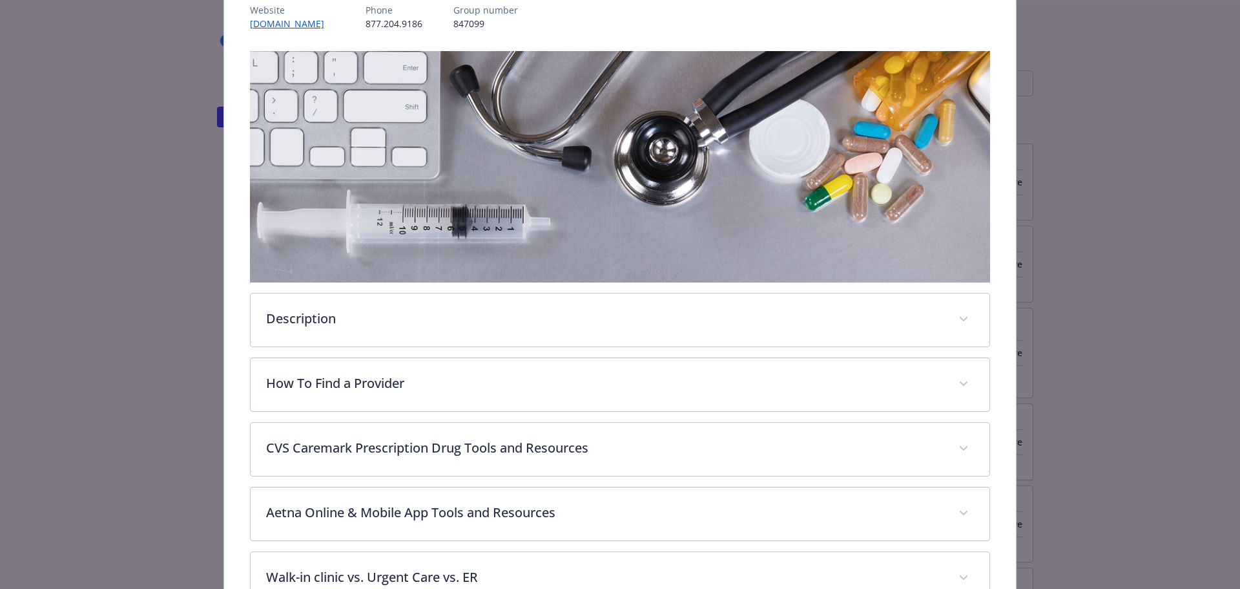
scroll to position [0, 0]
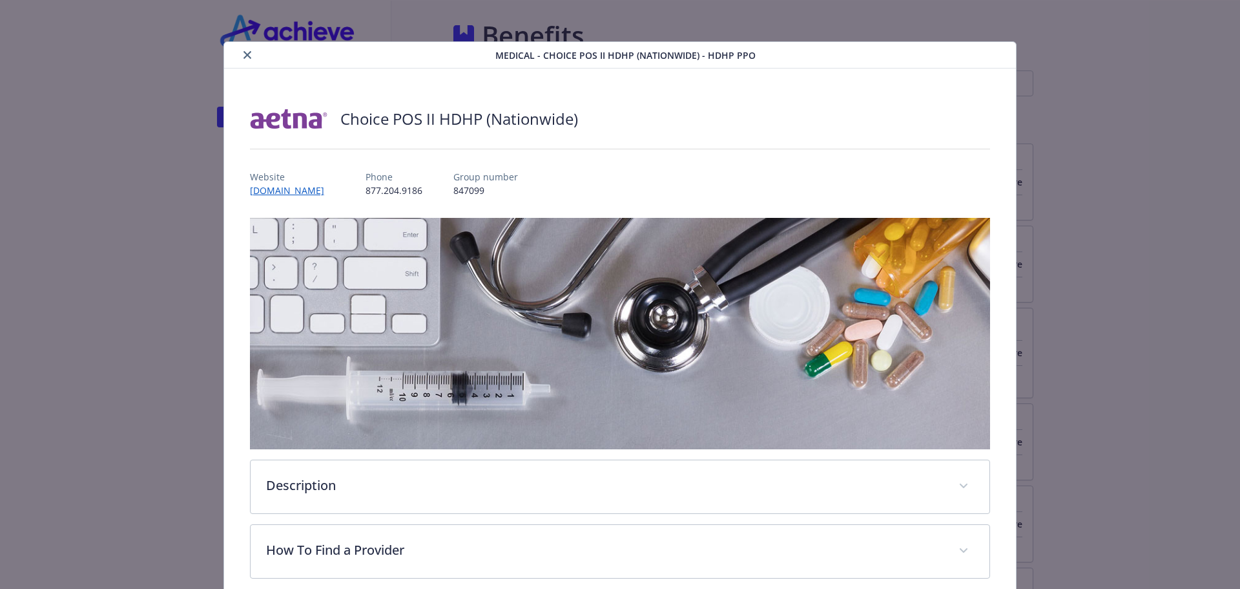
click at [245, 52] on icon "close" at bounding box center [248, 55] width 8 height 8
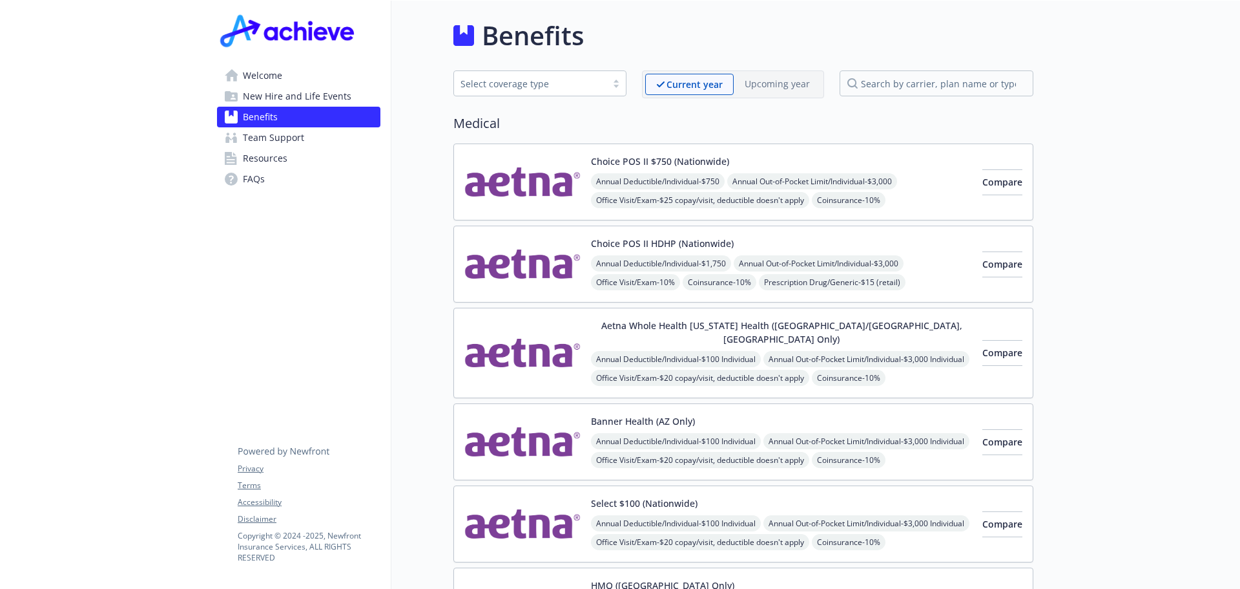
click at [826, 351] on div "Annual Deductible/Individual - $100 Individual Annual Out-of-Pocket Limit/Indiv…" at bounding box center [781, 397] width 381 height 92
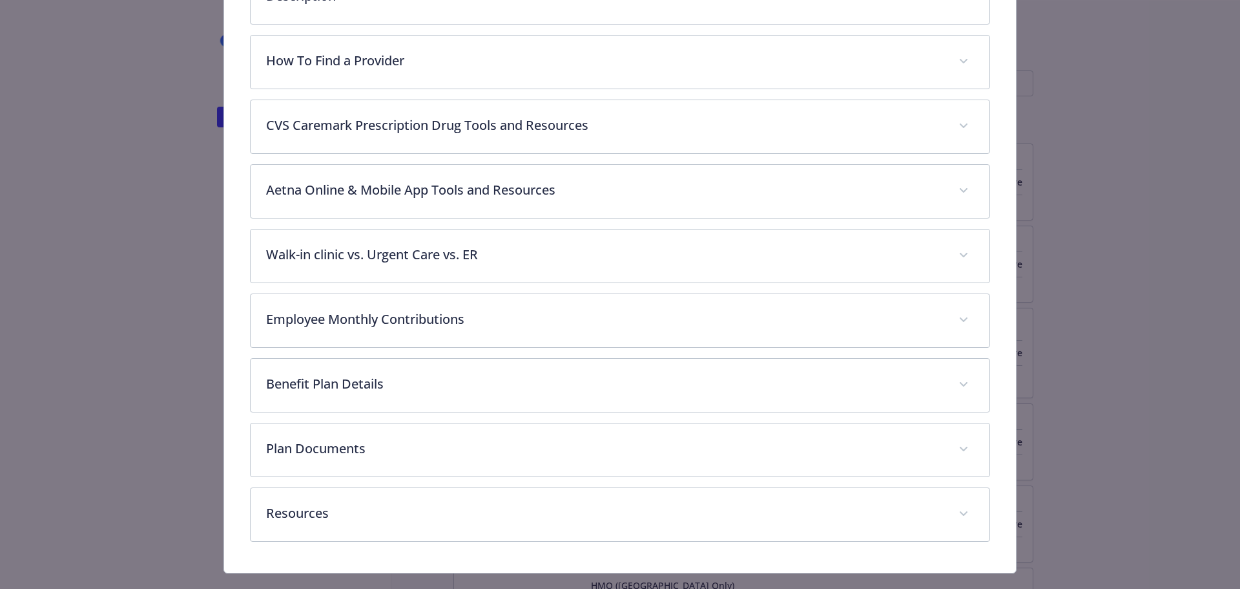
scroll to position [513, 0]
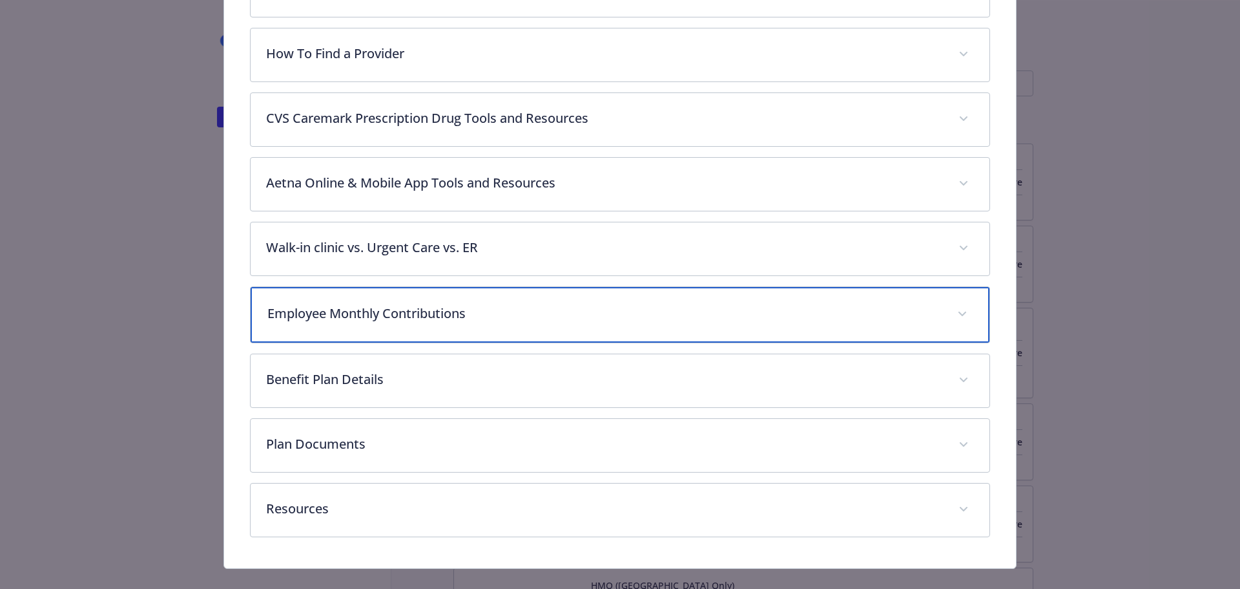
click at [381, 304] on p "Employee Monthly Contributions" at bounding box center [604, 313] width 675 height 19
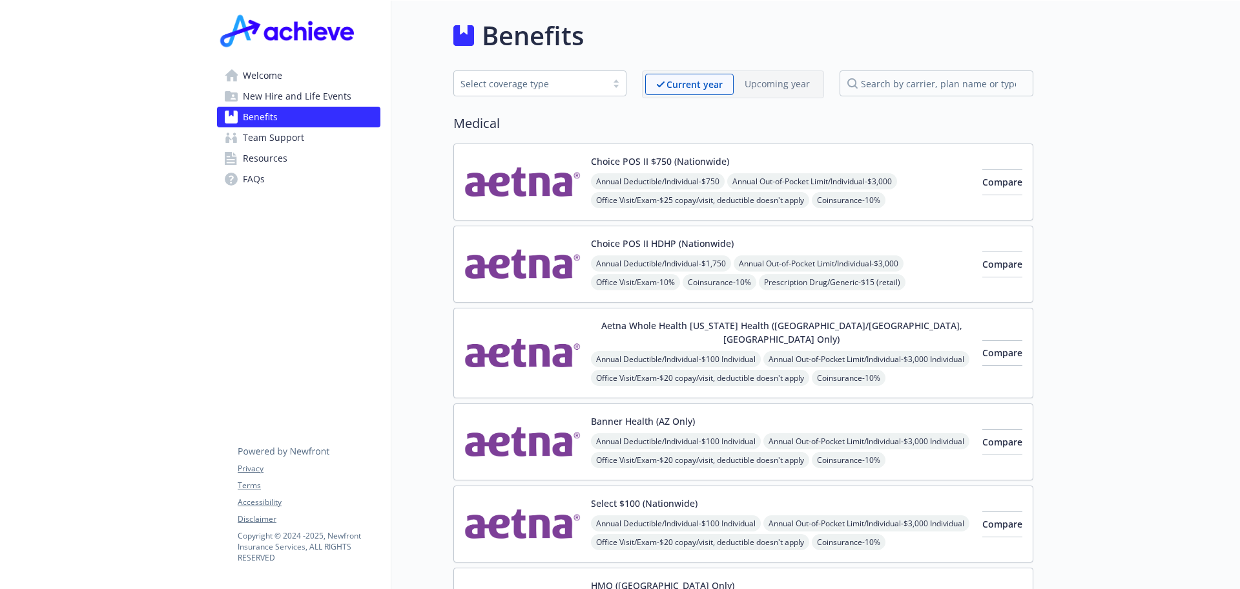
click at [760, 414] on div "Banner Health (AZ Only) Annual Deductible/Individual - $100 Individual Annual O…" at bounding box center [781, 441] width 381 height 55
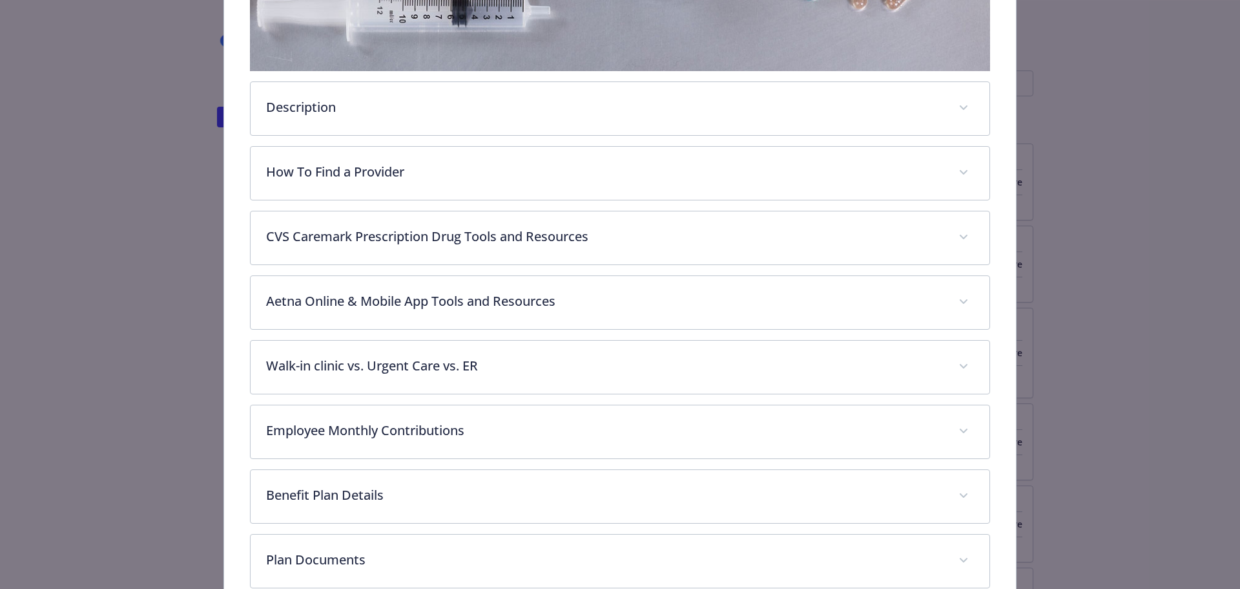
scroll to position [426, 0]
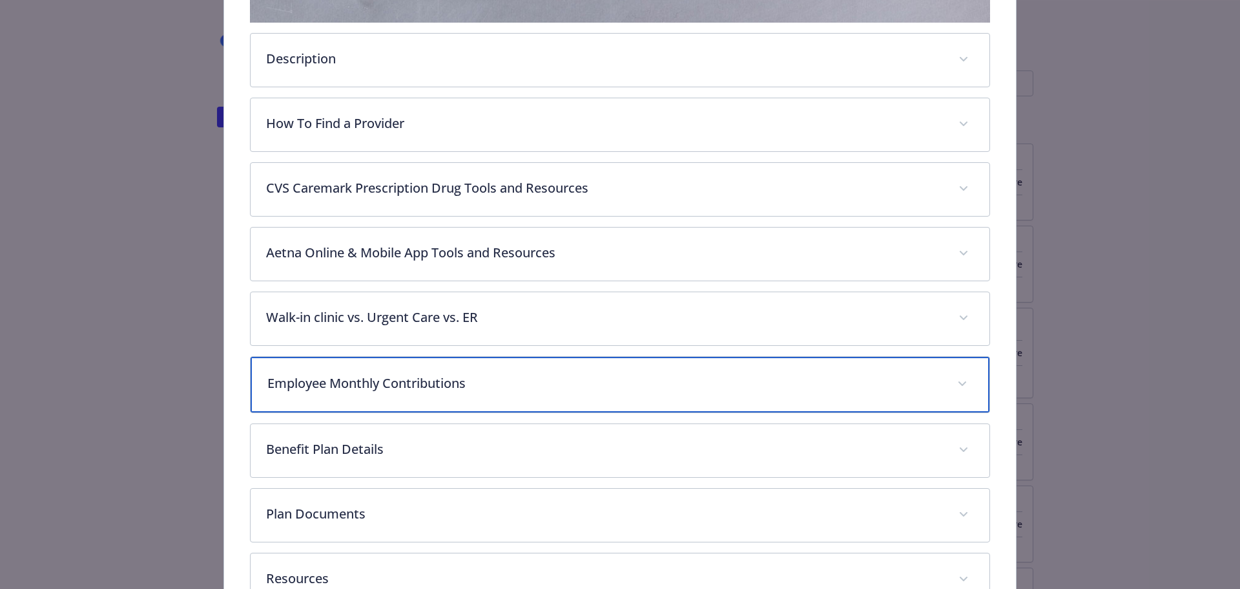
click at [382, 366] on div "Employee Monthly Contributions" at bounding box center [621, 385] width 740 height 56
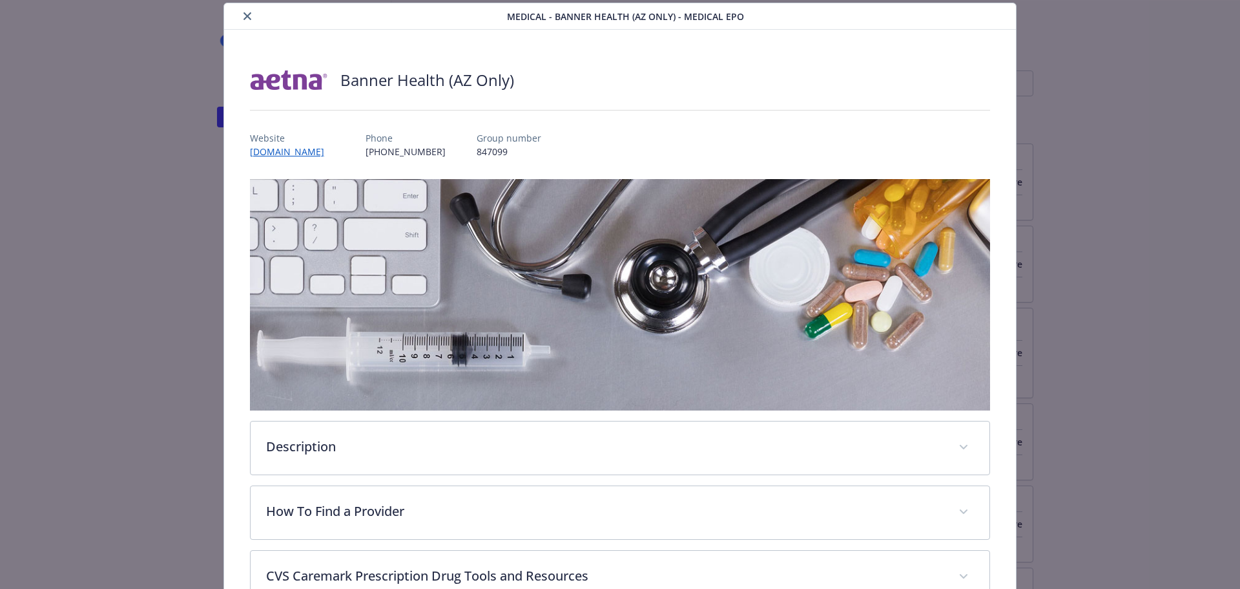
scroll to position [0, 0]
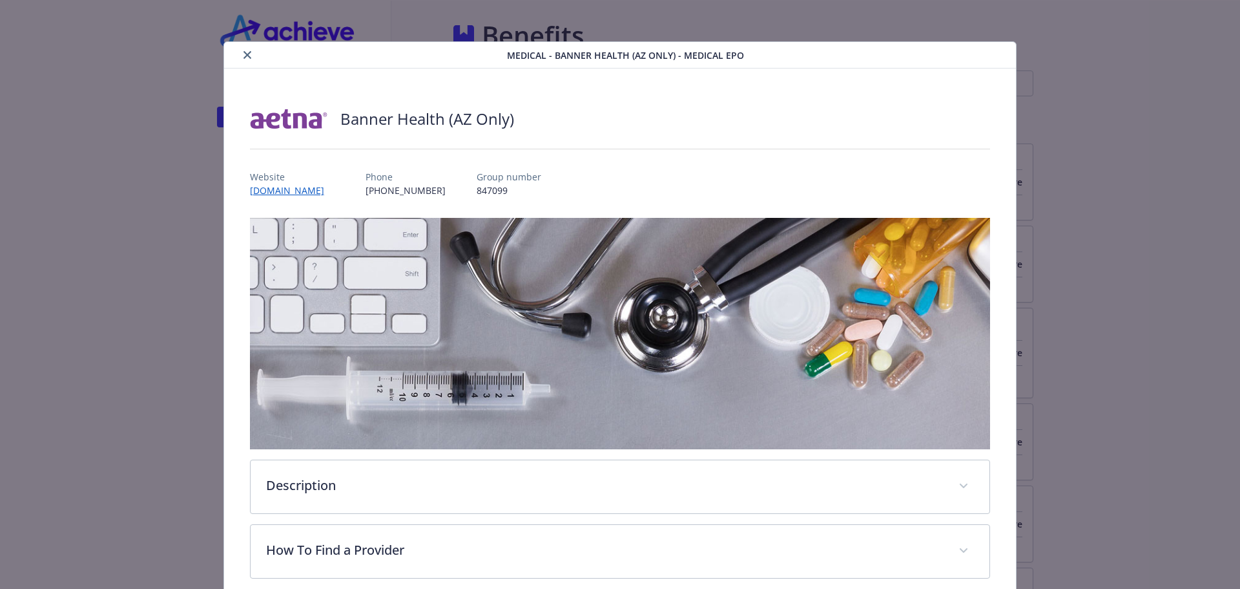
click at [245, 51] on icon "close" at bounding box center [248, 55] width 8 height 8
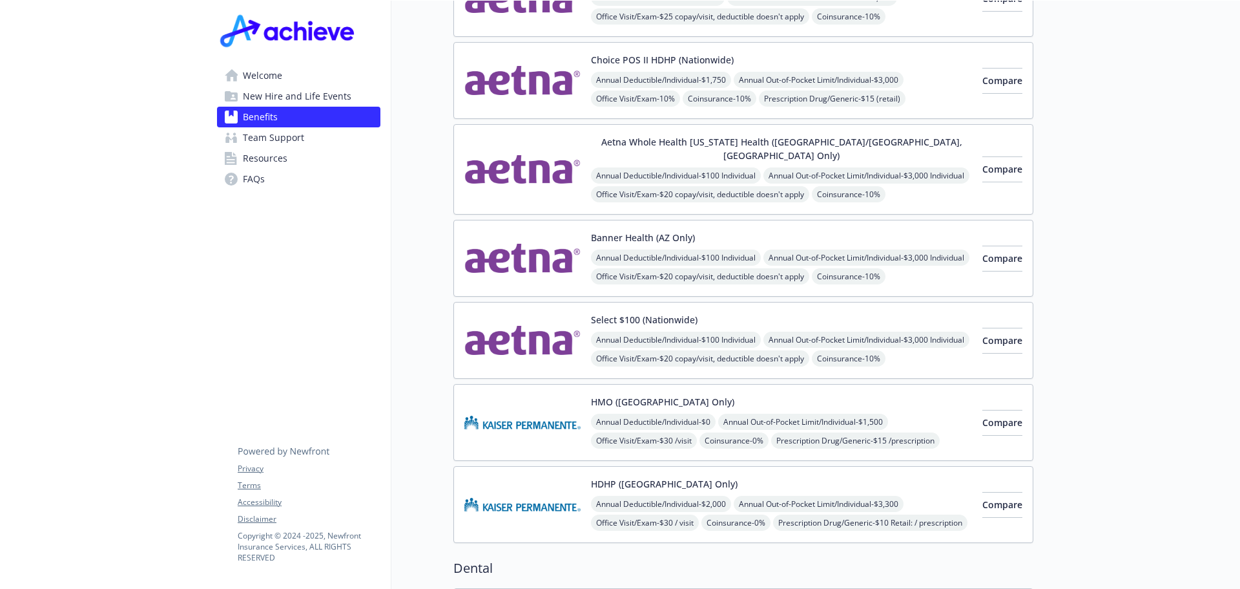
scroll to position [194, 0]
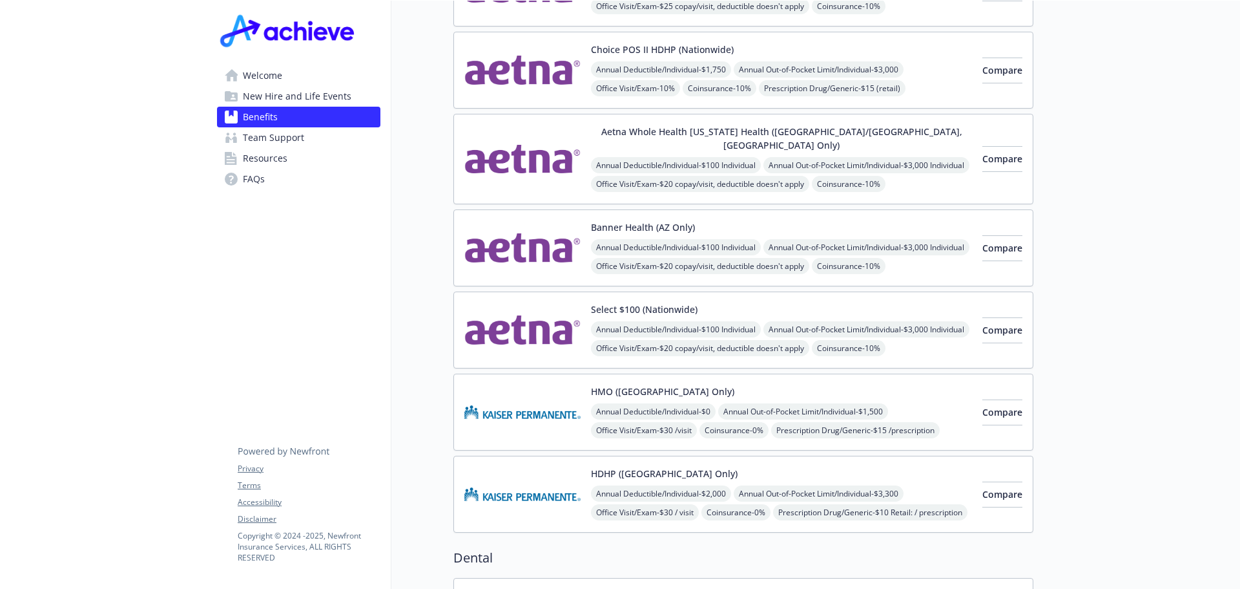
click at [758, 302] on div "Select $100 (Nationwide) Annual Deductible/Individual - $100 Individual Annual …" at bounding box center [781, 329] width 381 height 55
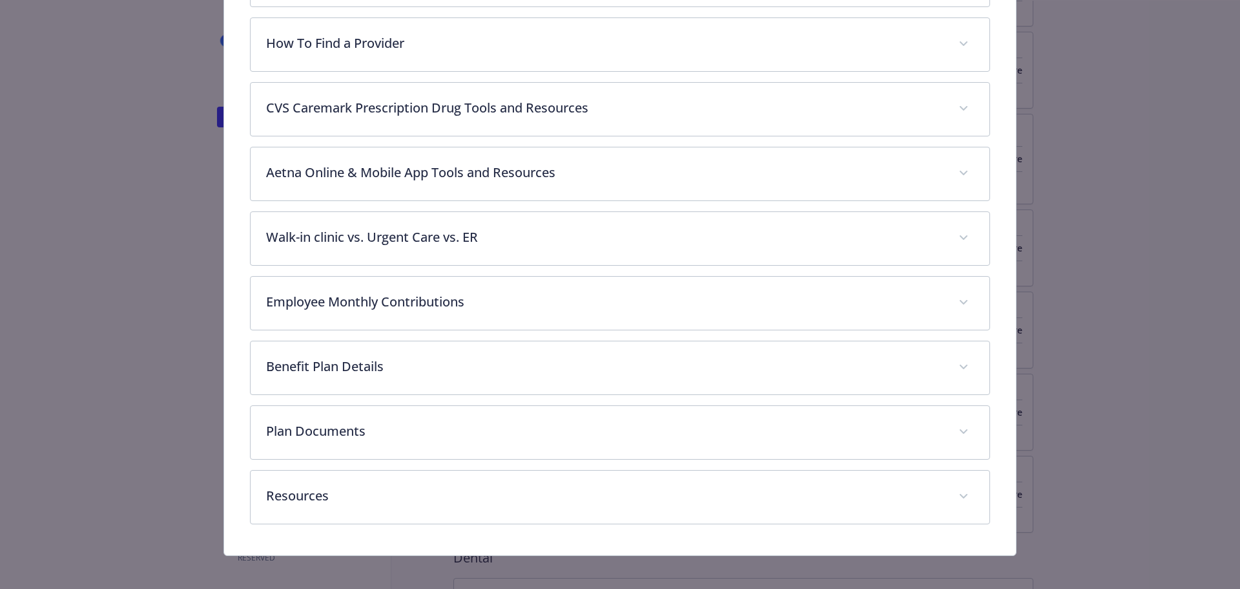
scroll to position [513, 0]
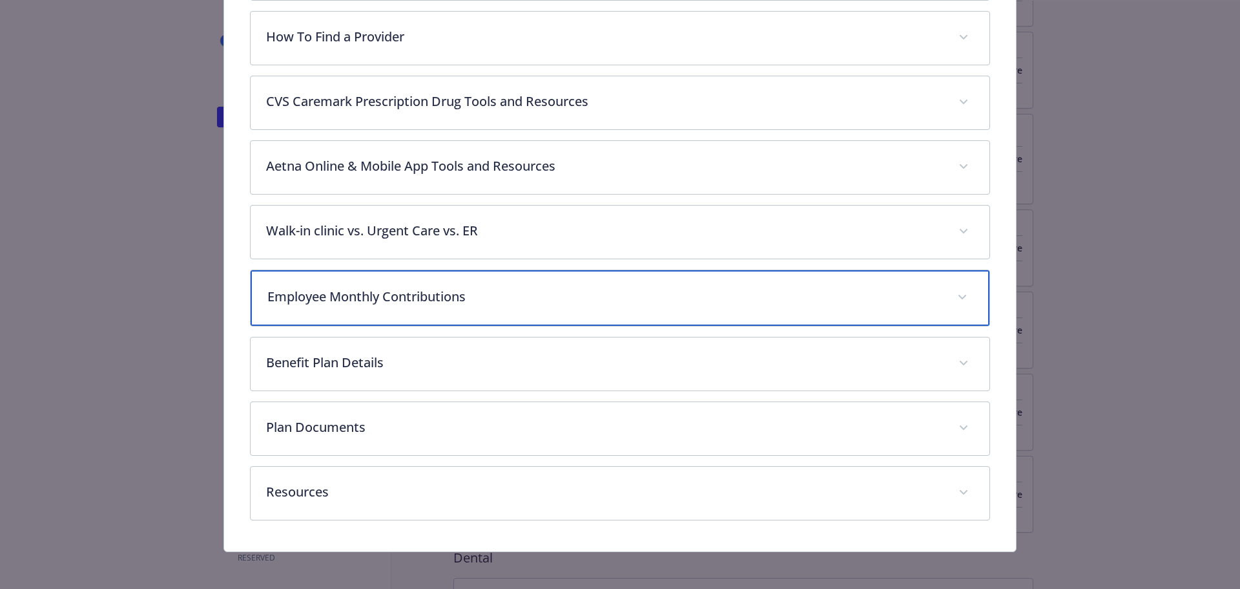
click at [365, 278] on div "Employee Monthly Contributions" at bounding box center [621, 298] width 740 height 56
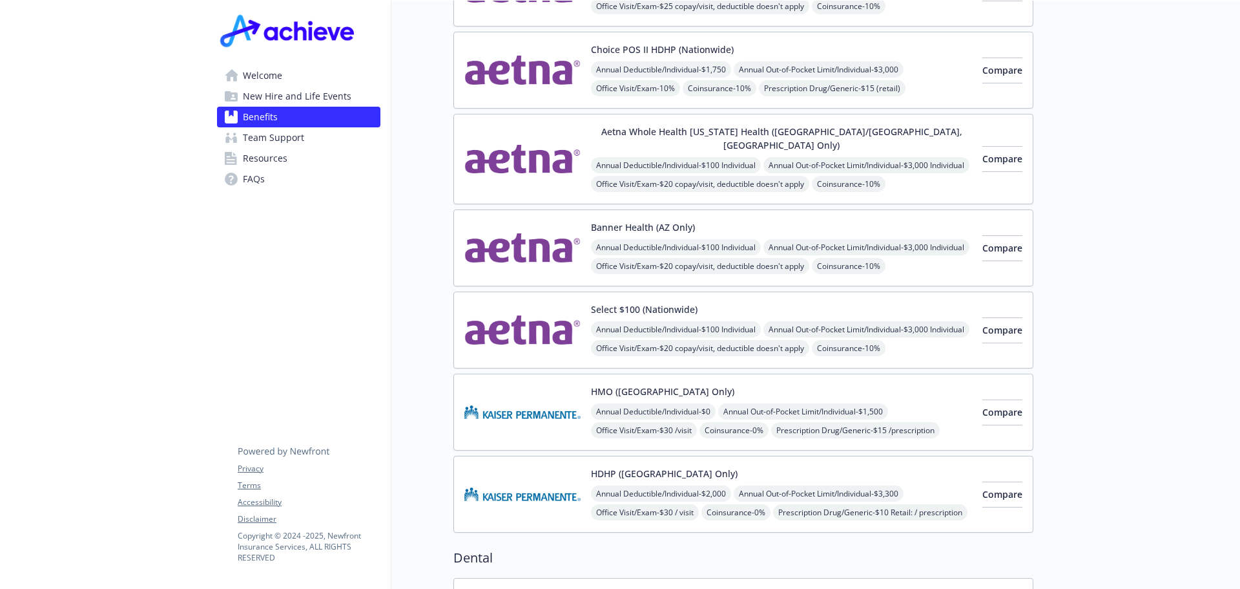
click at [747, 220] on div "Banner Health (AZ Only) Annual Deductible/Individual - $100 Individual Annual O…" at bounding box center [781, 247] width 381 height 55
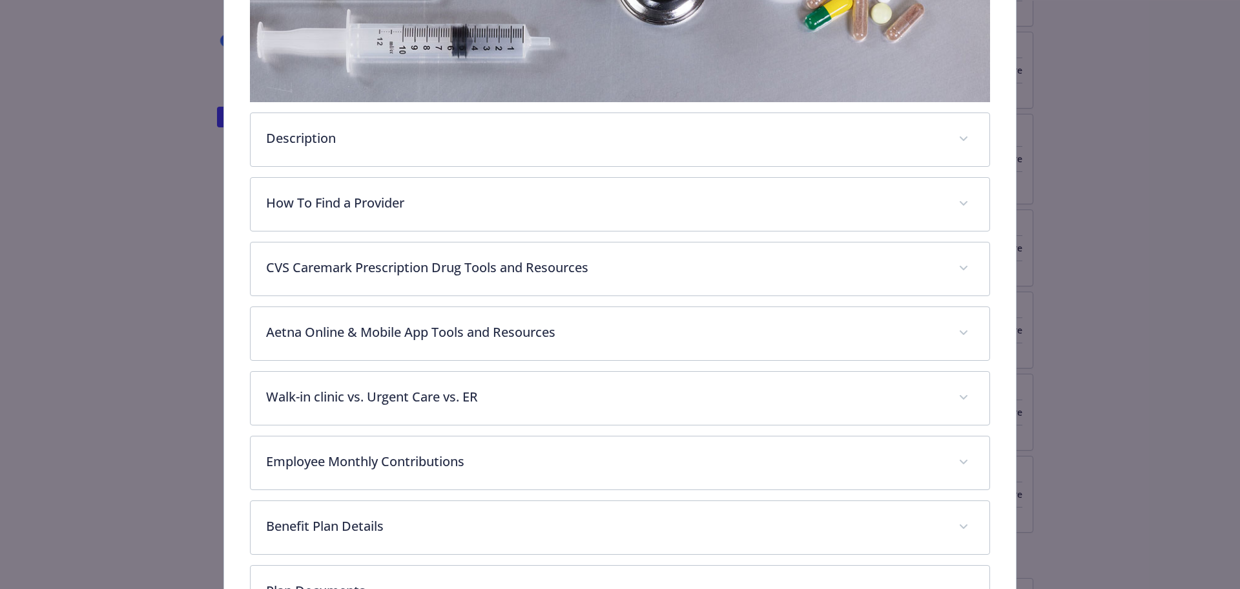
scroll to position [426, 0]
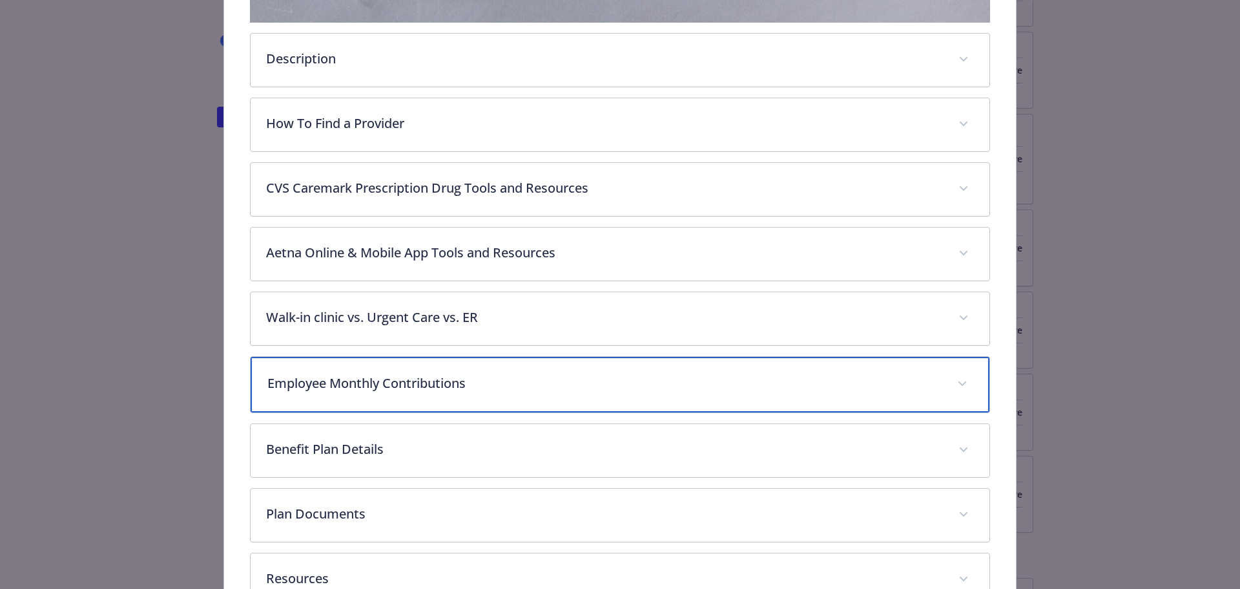
click at [367, 367] on div "Employee Monthly Contributions" at bounding box center [621, 385] width 740 height 56
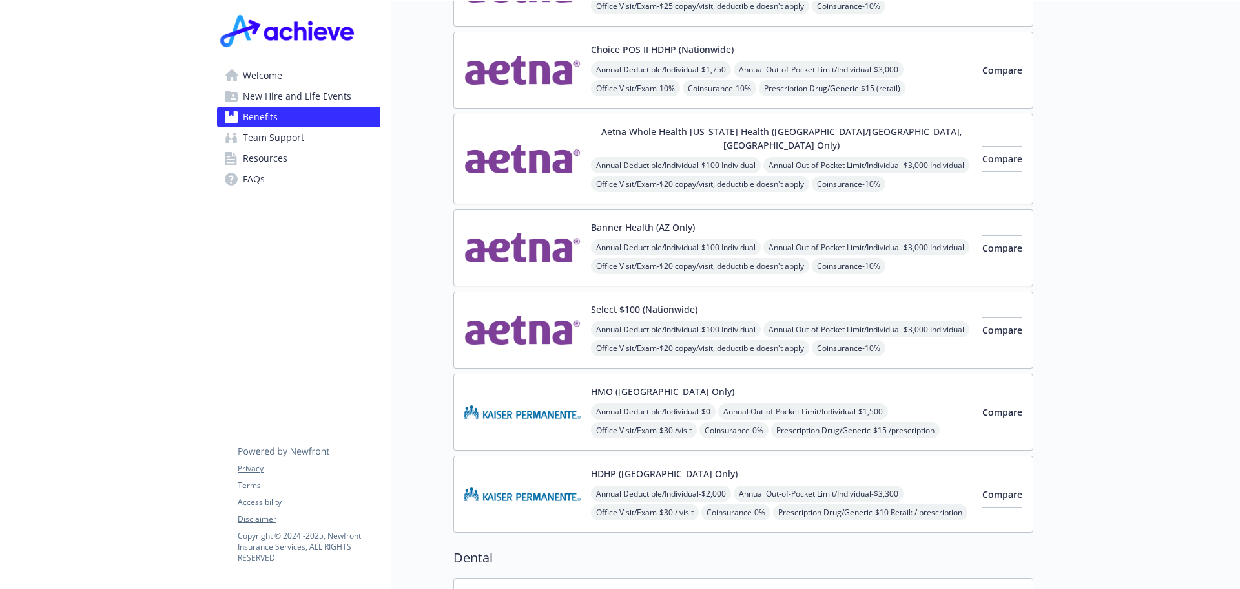
click at [848, 142] on div "Aetna Whole Health [US_STATE] Health ([GEOGRAPHIC_DATA]/[GEOGRAPHIC_DATA], [GEO…" at bounding box center [781, 159] width 381 height 68
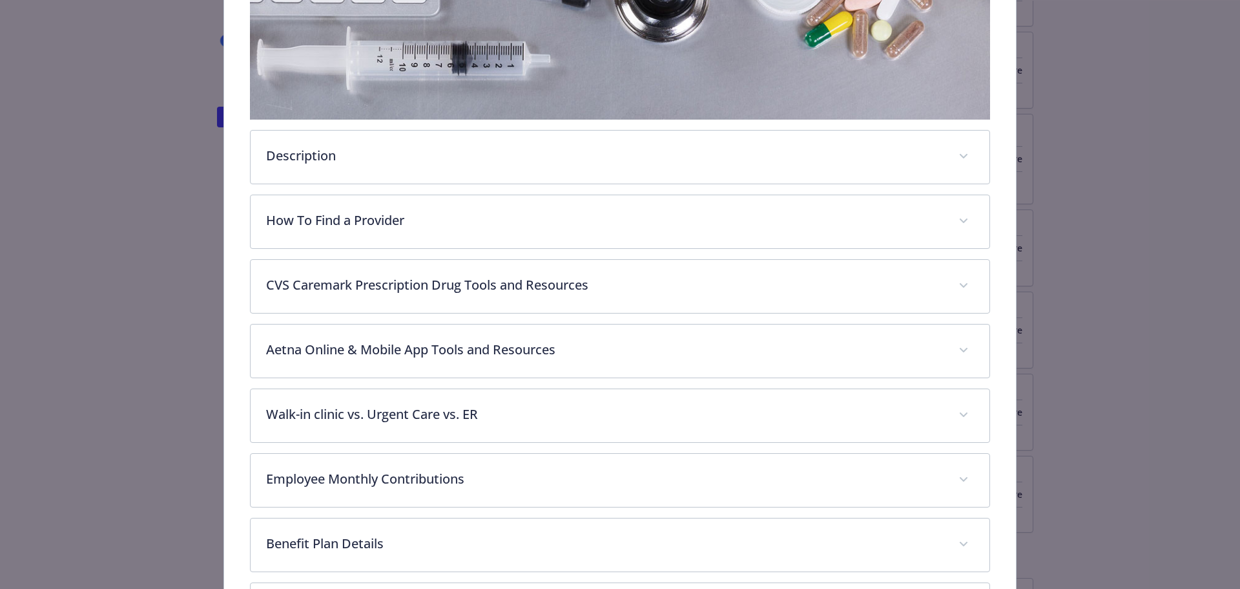
scroll to position [362, 0]
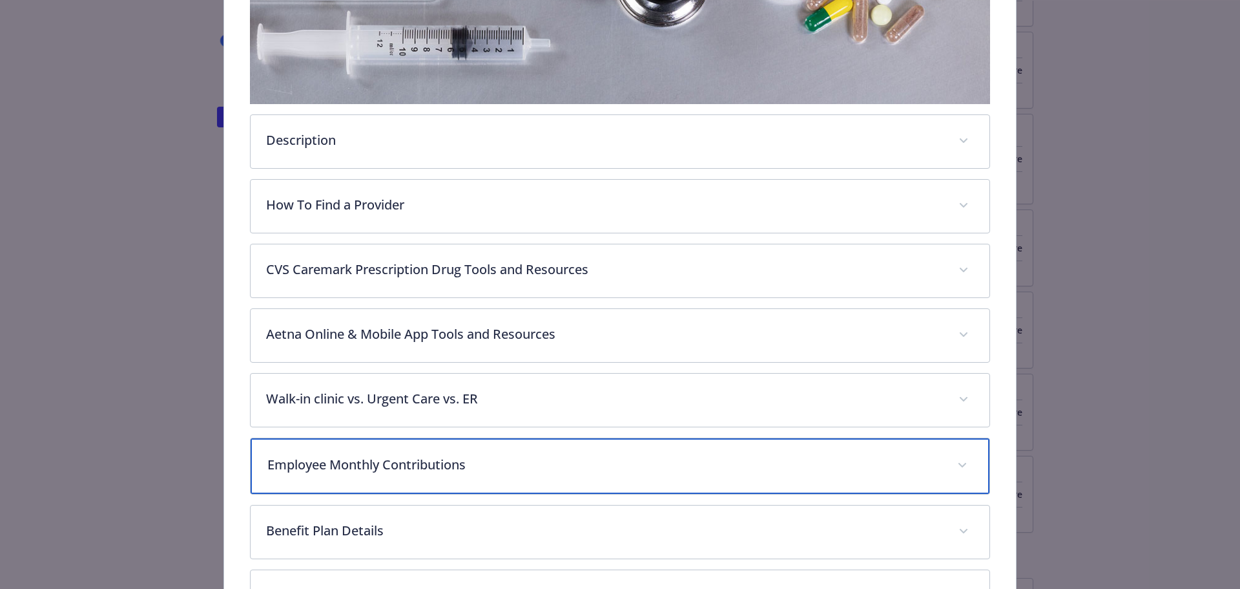
click at [397, 455] on p "Employee Monthly Contributions" at bounding box center [604, 464] width 675 height 19
